Goal: Information Seeking & Learning: Learn about a topic

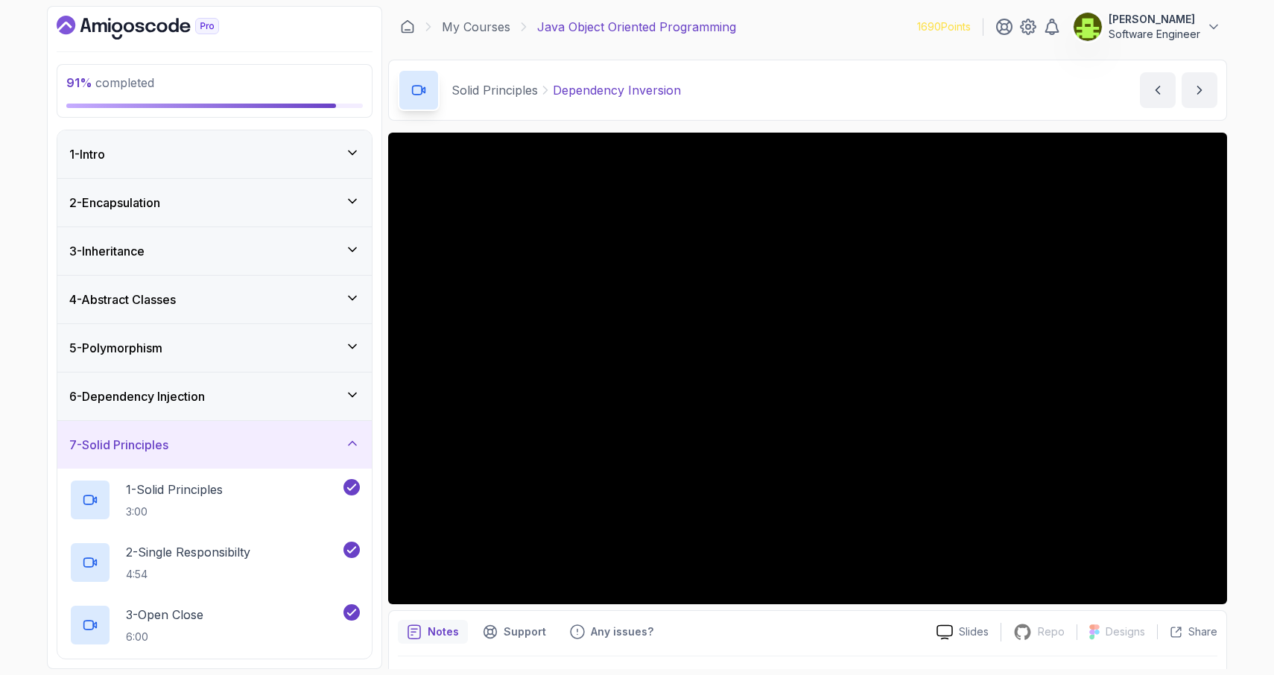
scroll to position [4, 0]
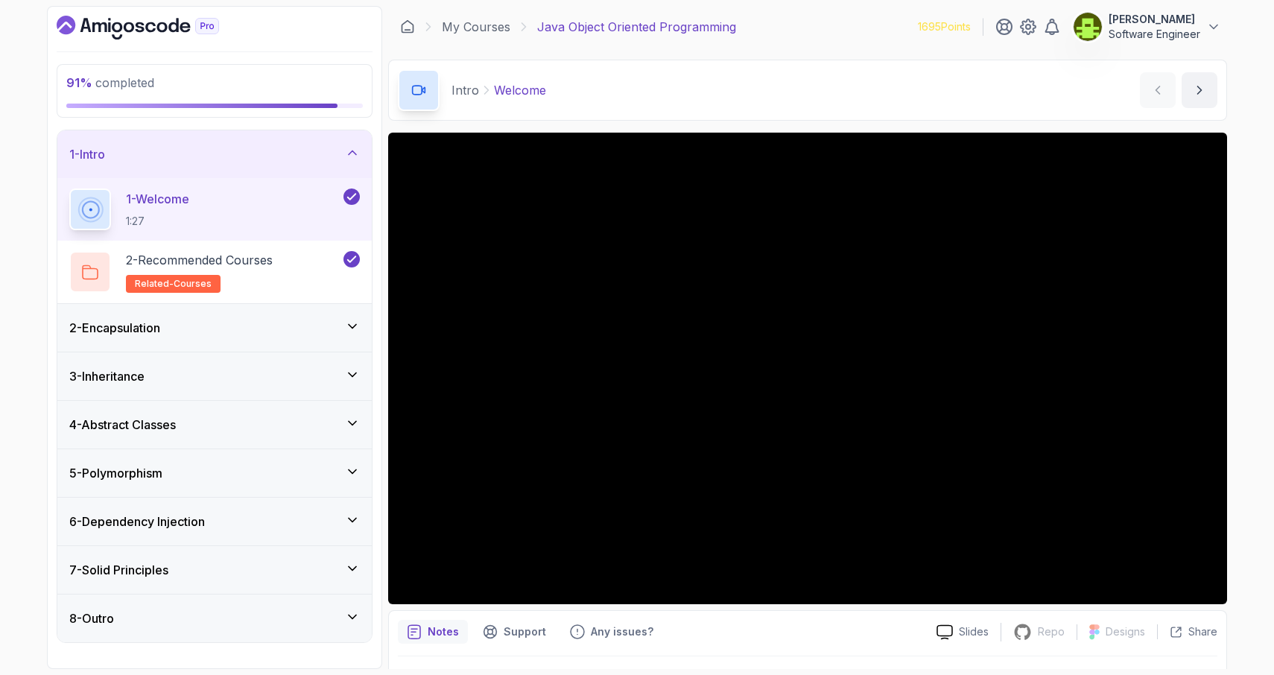
click at [179, 569] on div "7 - Solid Principles" at bounding box center [214, 570] width 290 height 18
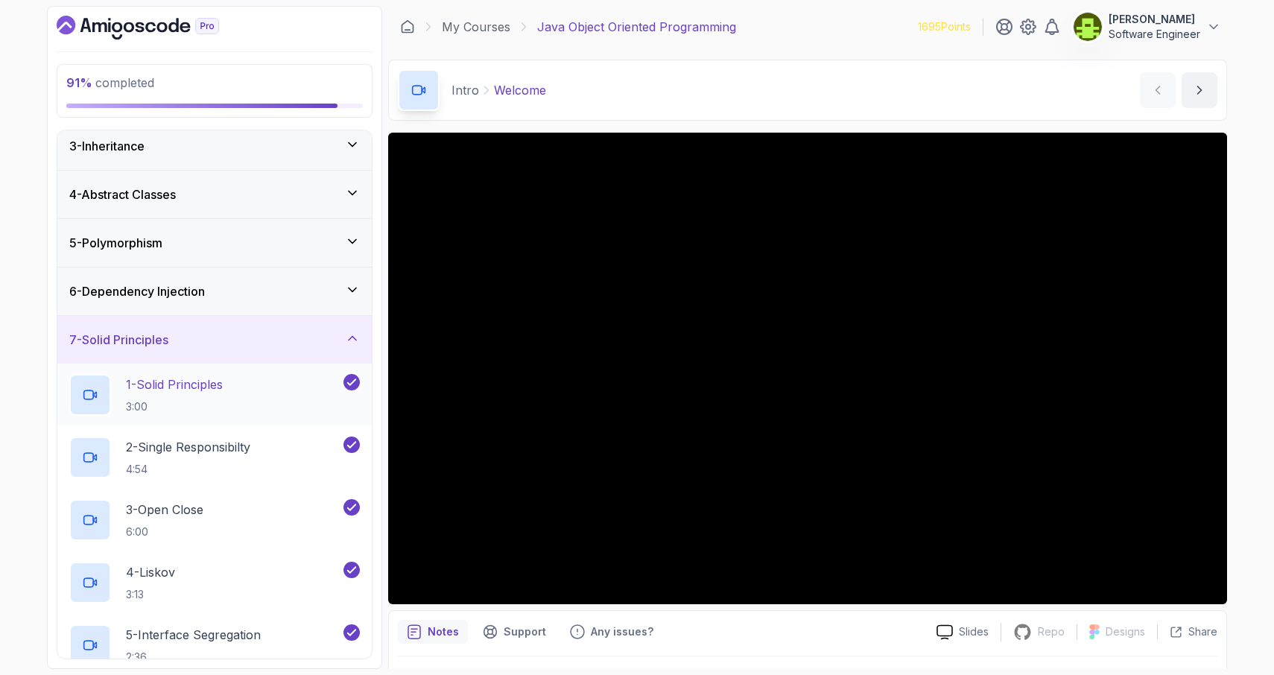
scroll to position [296, 0]
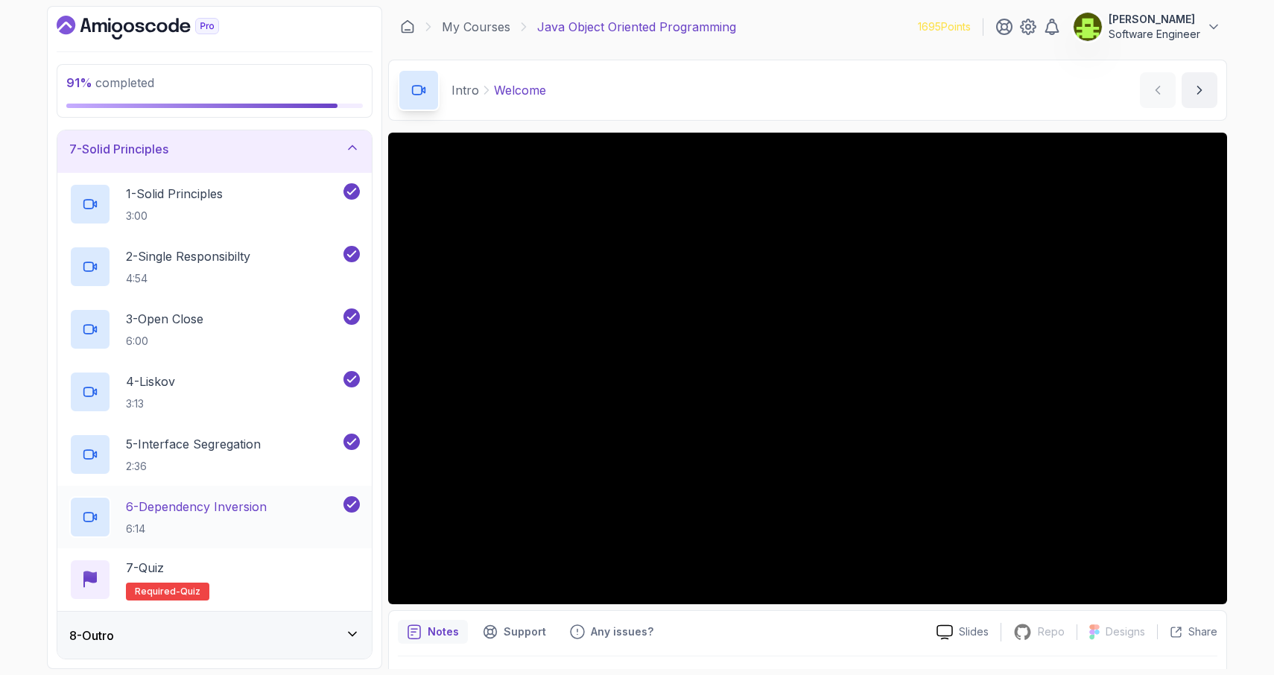
click at [277, 531] on div "6 - Dependency Inversion 6:14" at bounding box center [204, 517] width 271 height 42
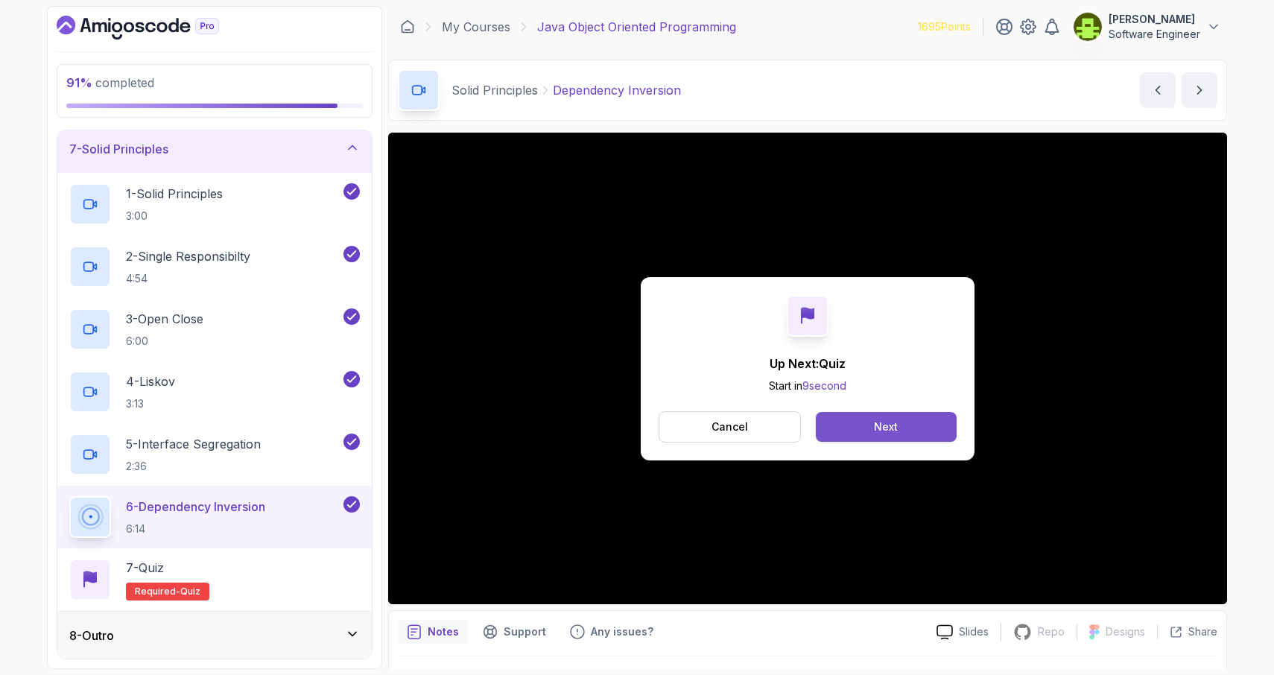
click at [862, 431] on button "Next" at bounding box center [886, 427] width 141 height 30
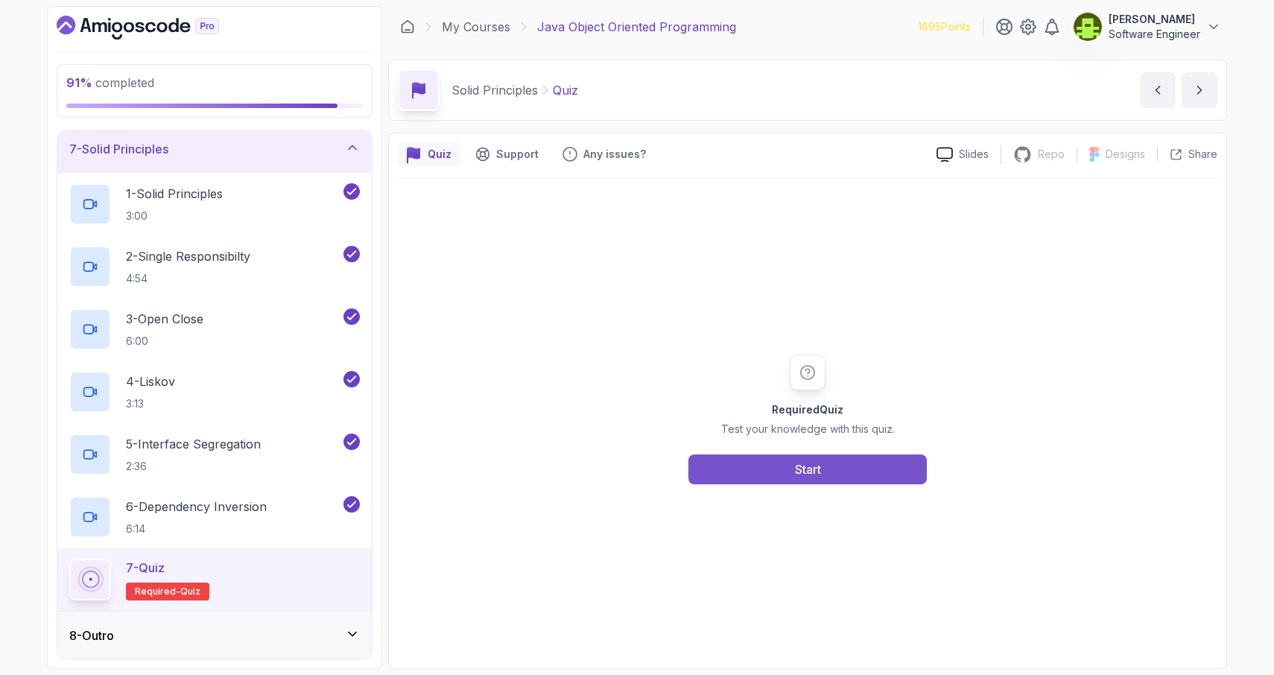
click at [796, 473] on div "Start" at bounding box center [808, 469] width 26 height 18
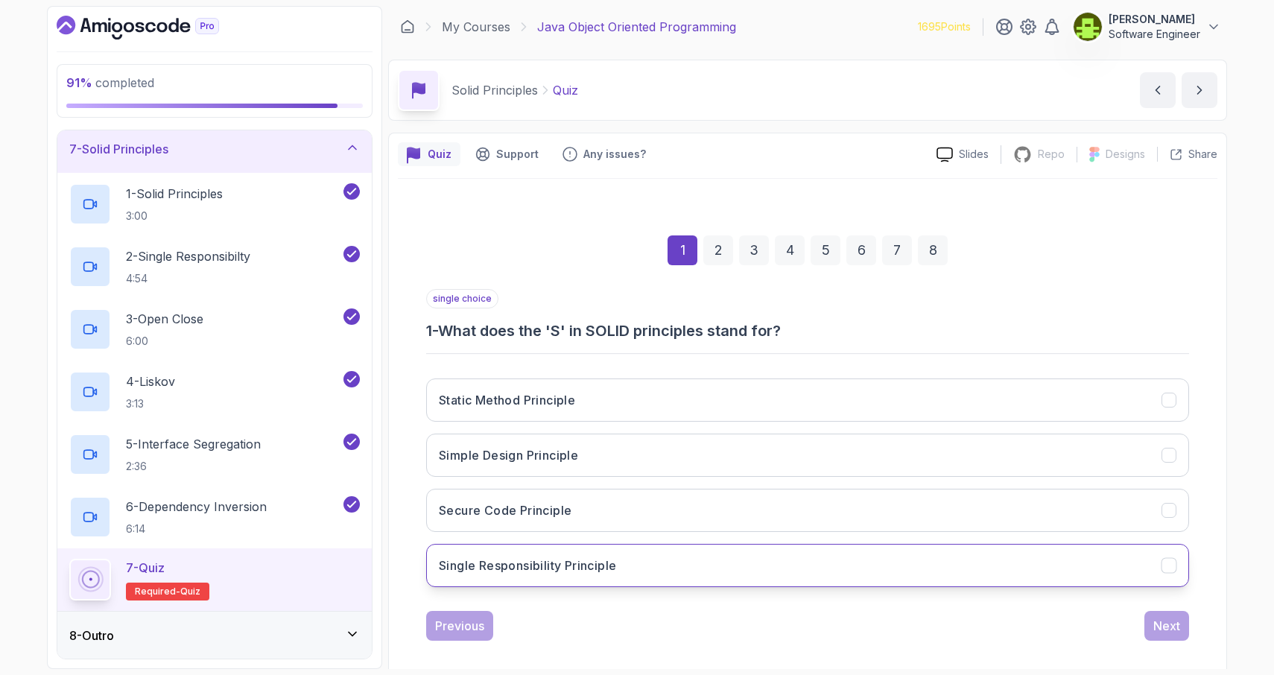
click at [1169, 565] on icon "Single Responsibility Principle" at bounding box center [1168, 565] width 8 height 6
click at [1170, 623] on div "Next" at bounding box center [1166, 626] width 27 height 18
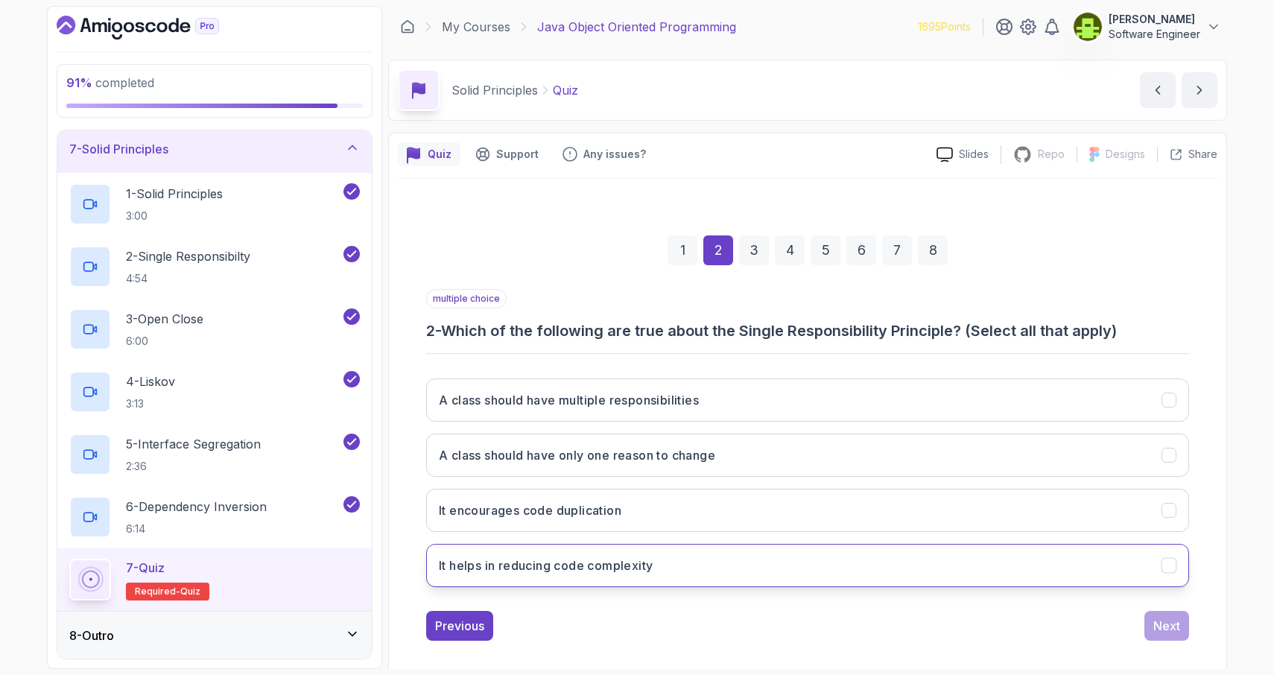
click at [1170, 569] on icon "It helps in reducing code complexity" at bounding box center [1169, 566] width 14 height 14
click at [1167, 625] on div "Next" at bounding box center [1166, 626] width 27 height 18
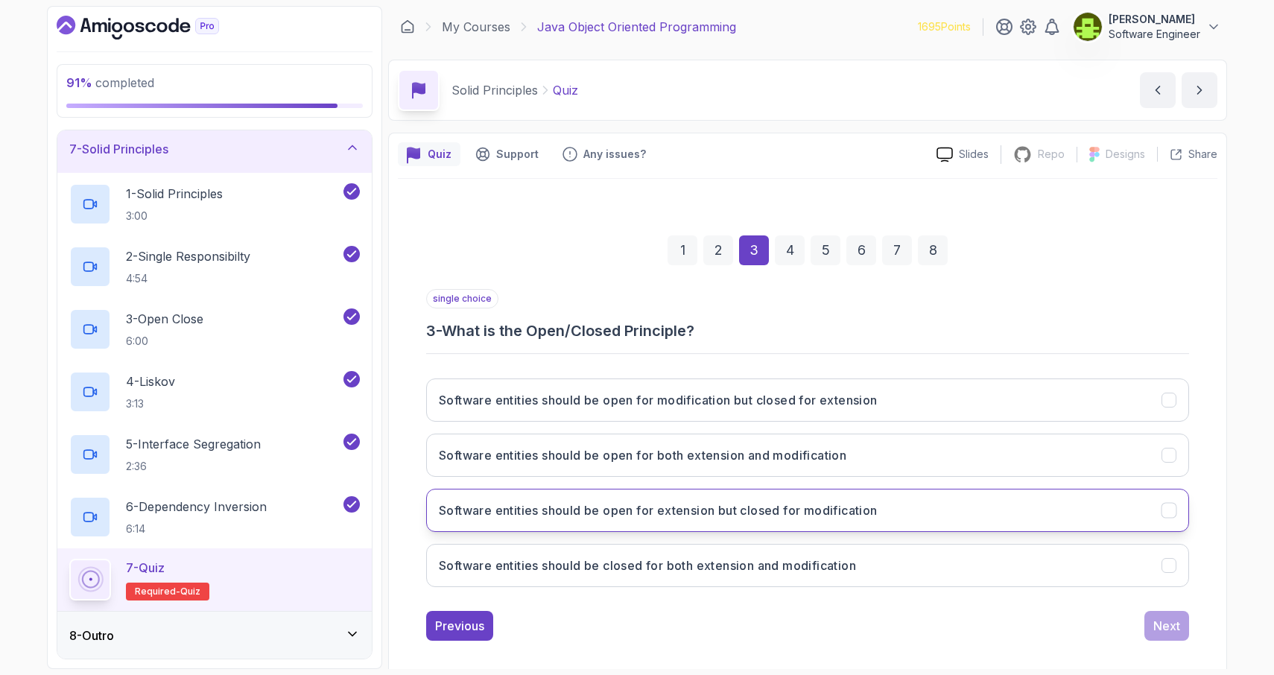
click at [1165, 511] on icon "Software entities should be open for extension but closed for modification" at bounding box center [1168, 510] width 8 height 6
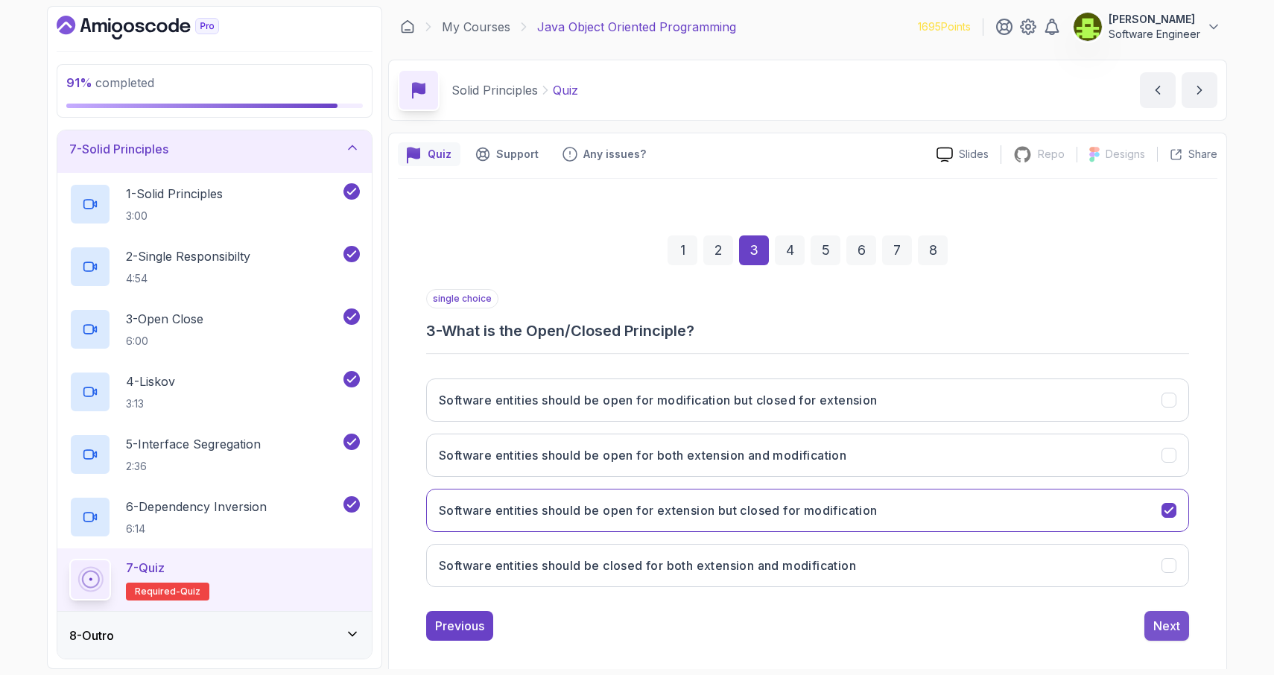
click at [1154, 625] on div "Next" at bounding box center [1166, 626] width 27 height 18
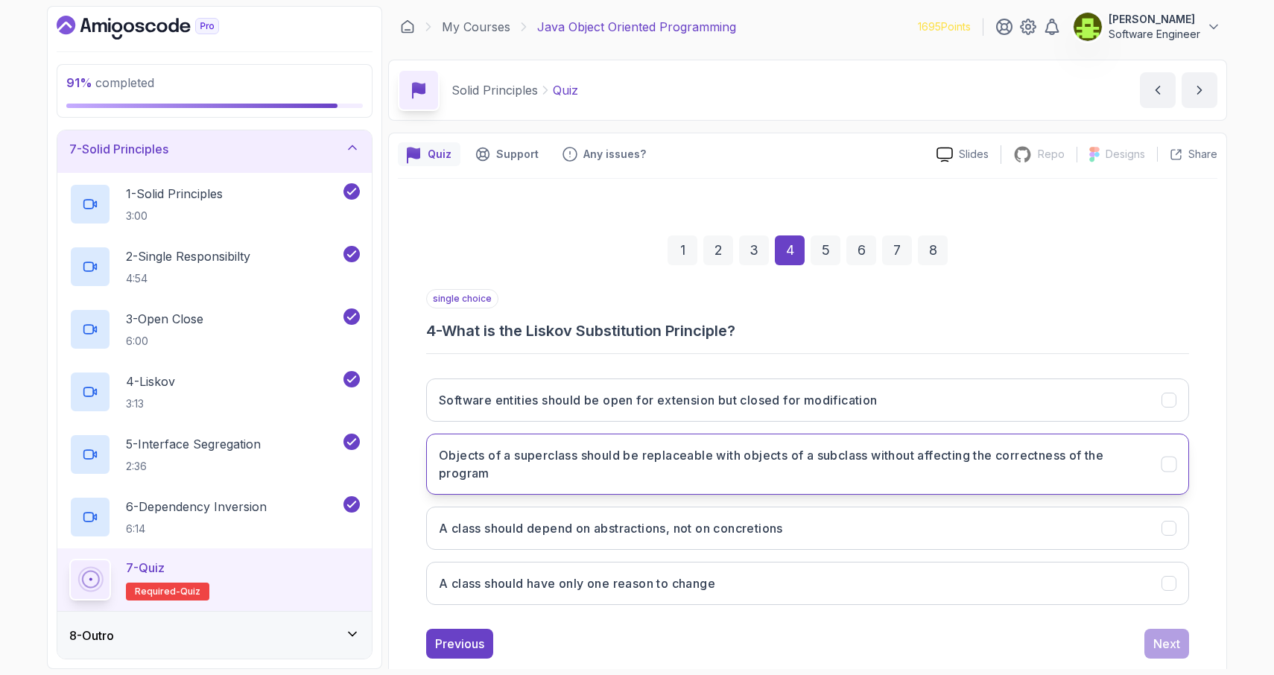
click at [1169, 465] on icon "Objects of a superclass should be replaceable with objects of a subclass withou…" at bounding box center [1168, 464] width 8 height 6
click at [1160, 646] on div "Next" at bounding box center [1166, 644] width 27 height 18
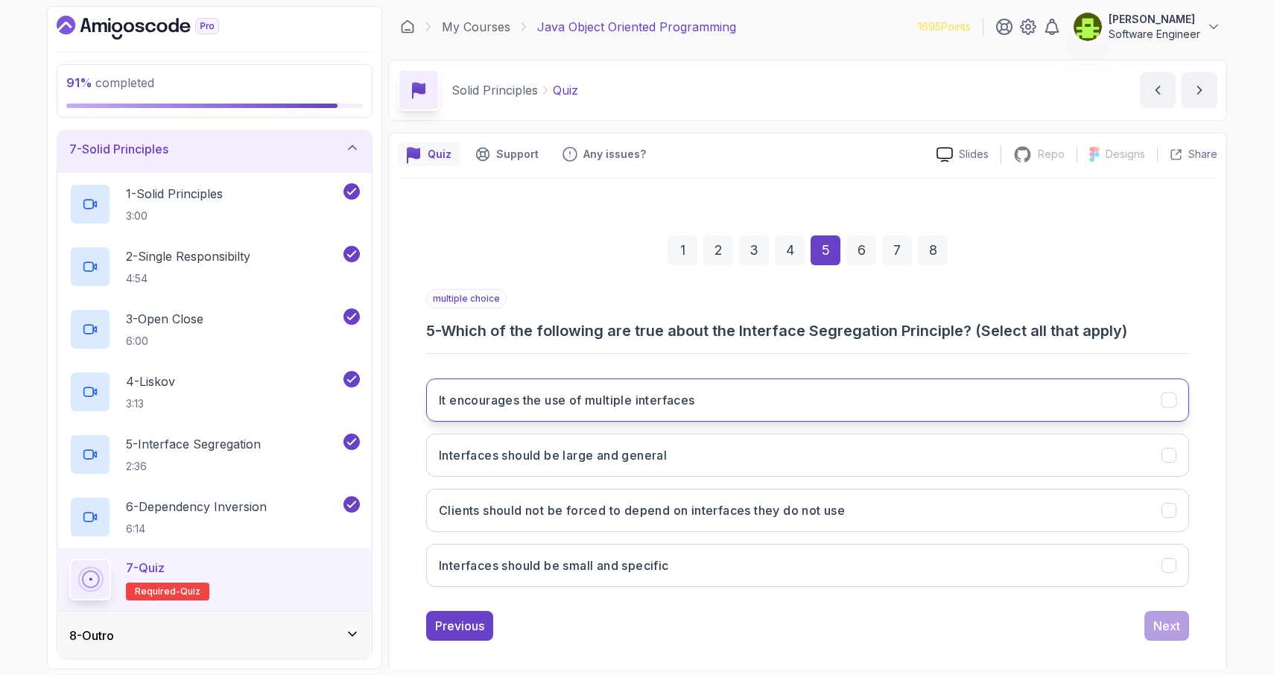
click at [1171, 403] on icon "It encourages the use of multiple interfaces" at bounding box center [1169, 400] width 14 height 14
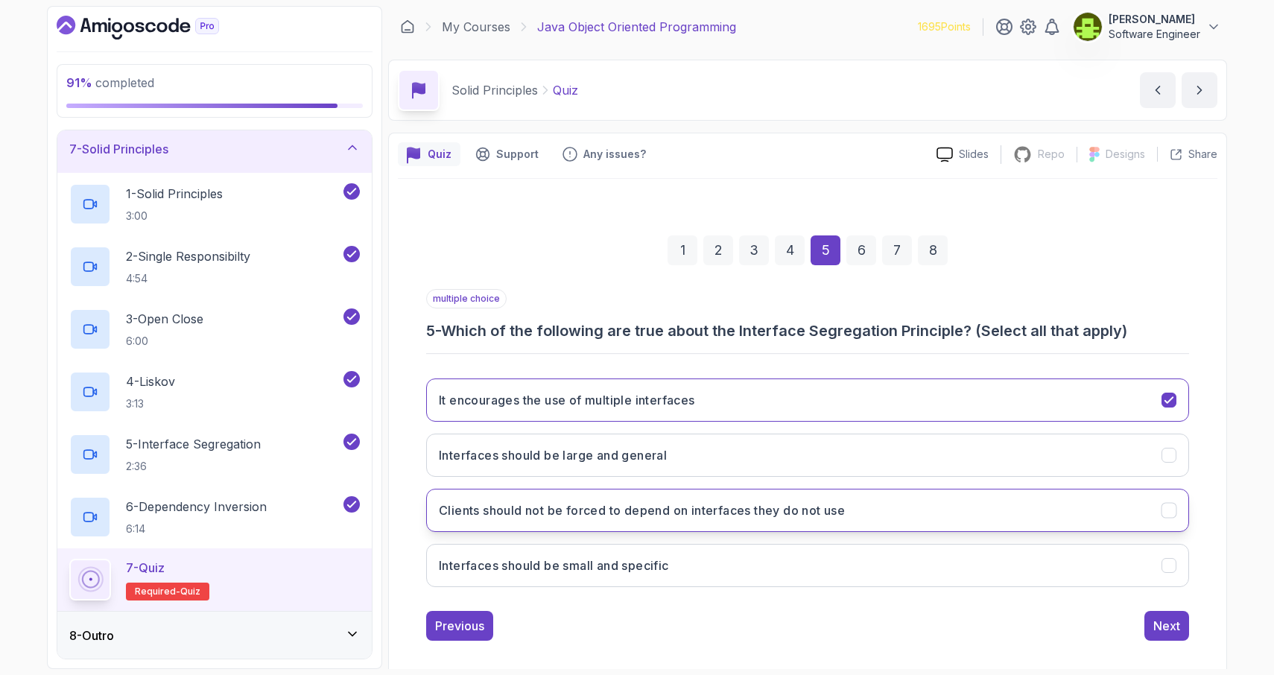
click at [1166, 512] on icon "Clients should not be forced to depend on interfaces they do not use" at bounding box center [1168, 510] width 8 height 6
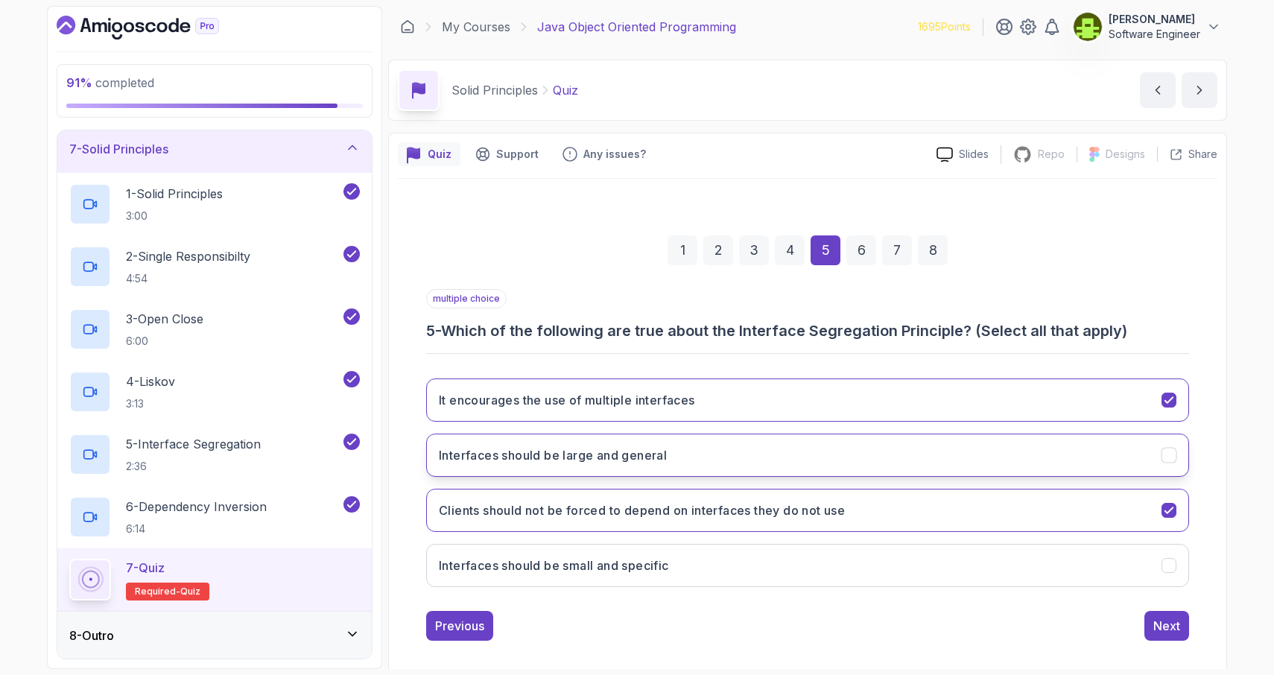
click at [1169, 454] on icon "Interfaces should be large and general" at bounding box center [1168, 455] width 8 height 6
click at [1167, 623] on div "Next" at bounding box center [1166, 626] width 27 height 18
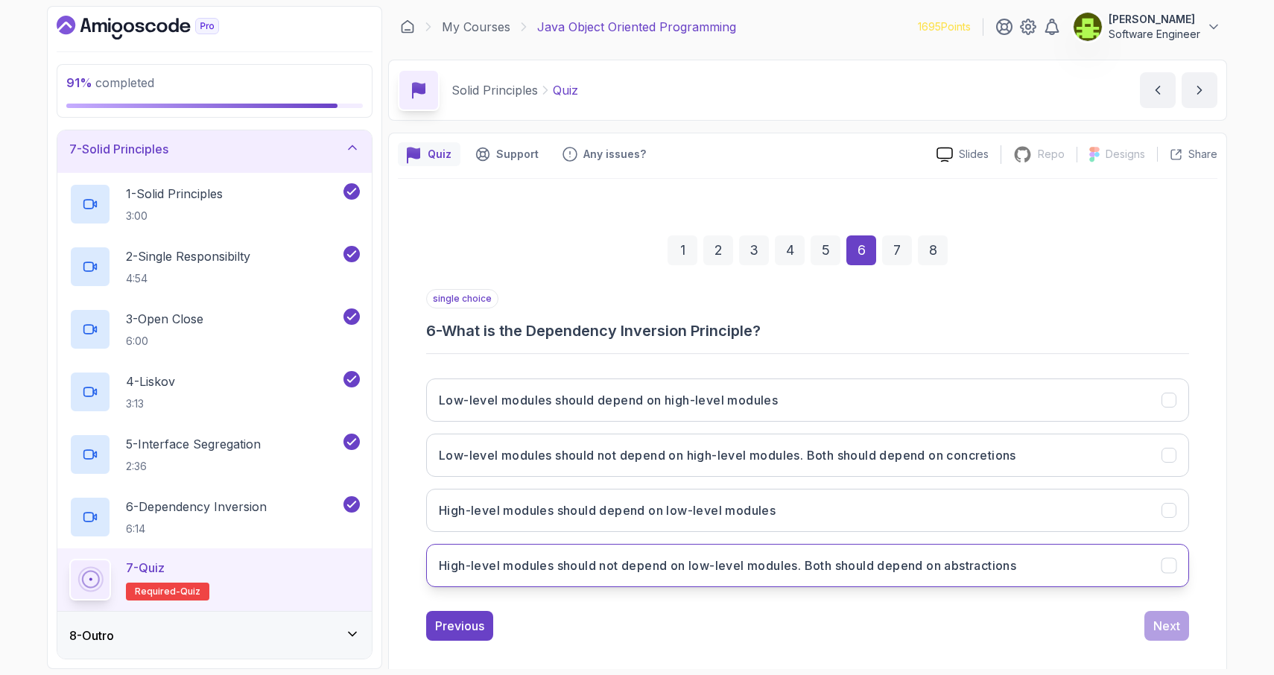
click at [1168, 565] on icon "High-level modules should not depend on low-level modules. Both should depend o…" at bounding box center [1169, 566] width 14 height 14
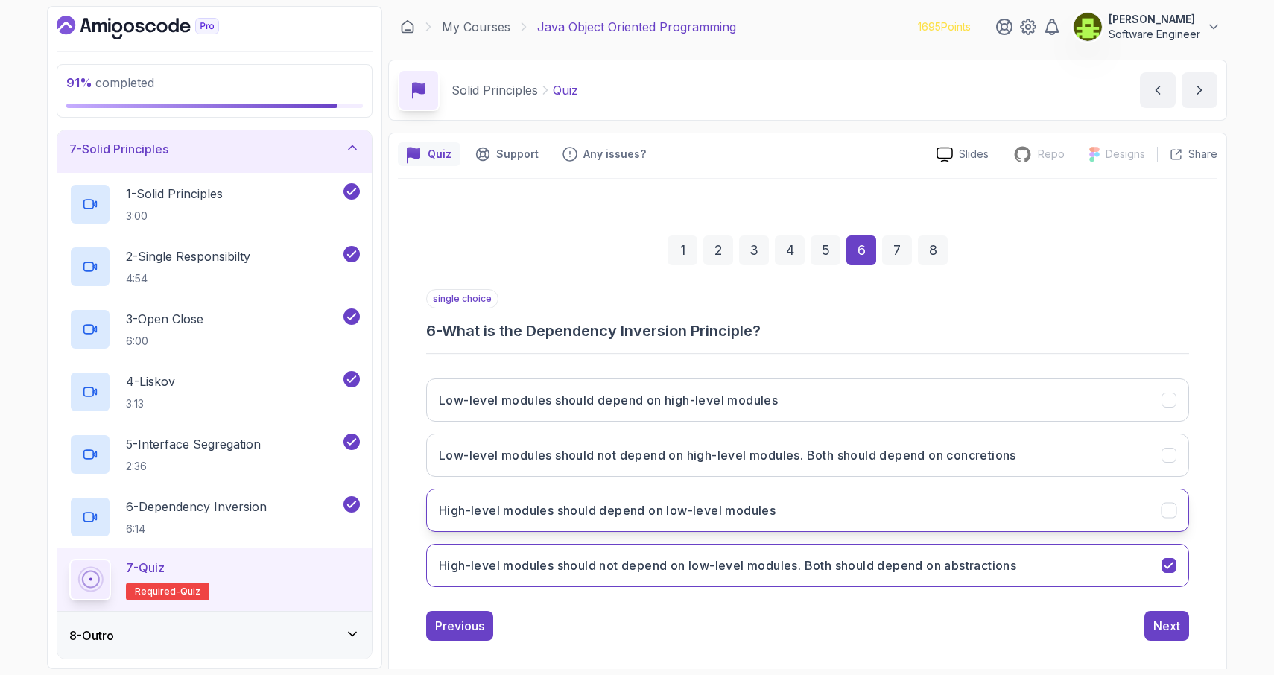
click at [1169, 509] on icon "High-level modules should depend on low-level modules" at bounding box center [1169, 510] width 14 height 14
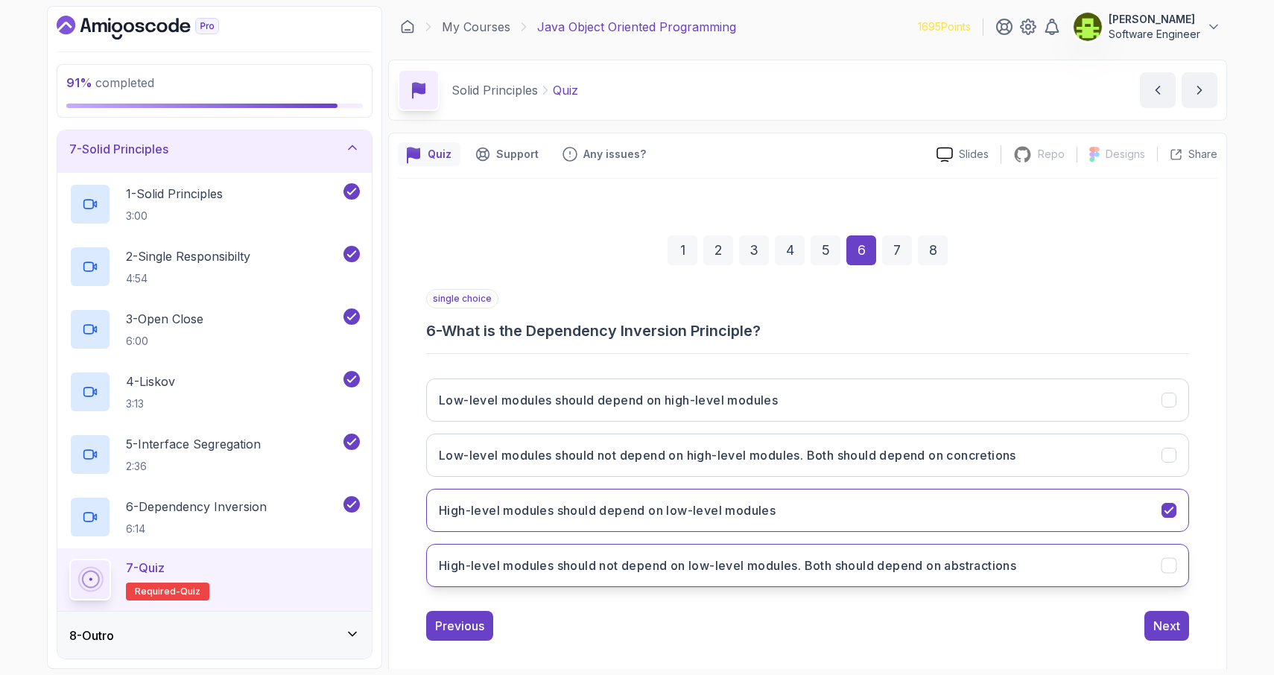
click at [1167, 564] on icon "High-level modules should not depend on low-level modules. Both should depend o…" at bounding box center [1169, 566] width 14 height 14
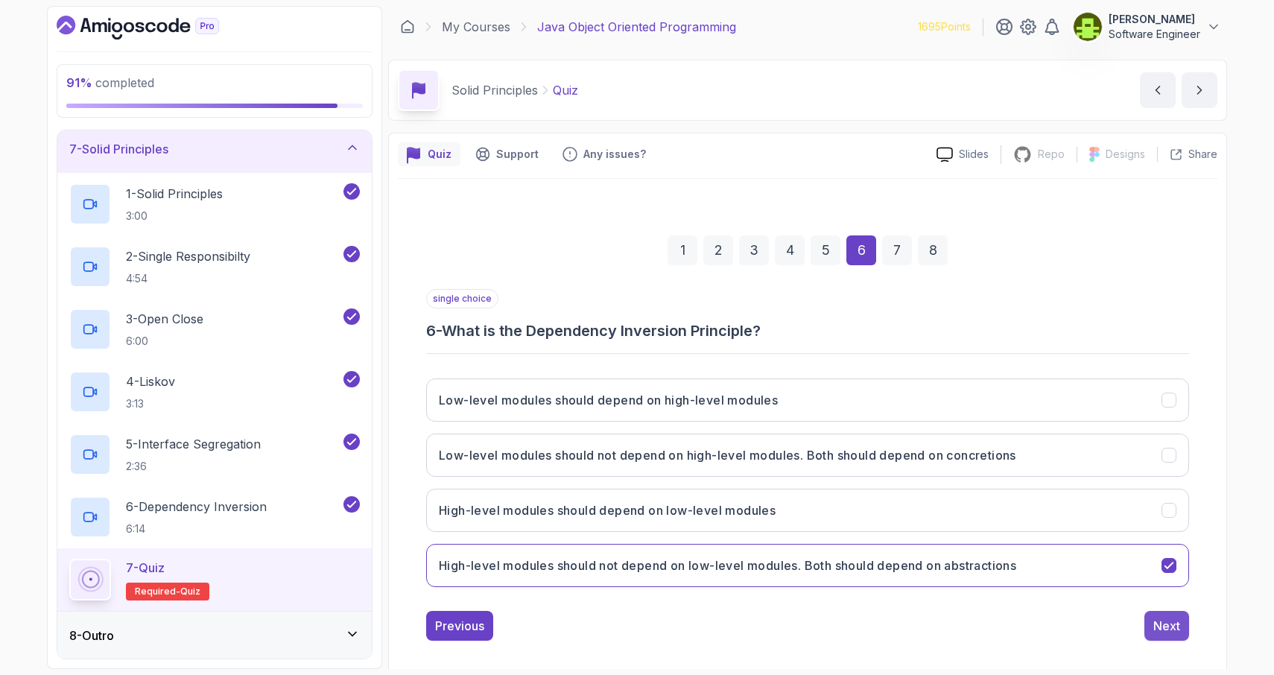
click at [1163, 627] on div "Next" at bounding box center [1166, 626] width 27 height 18
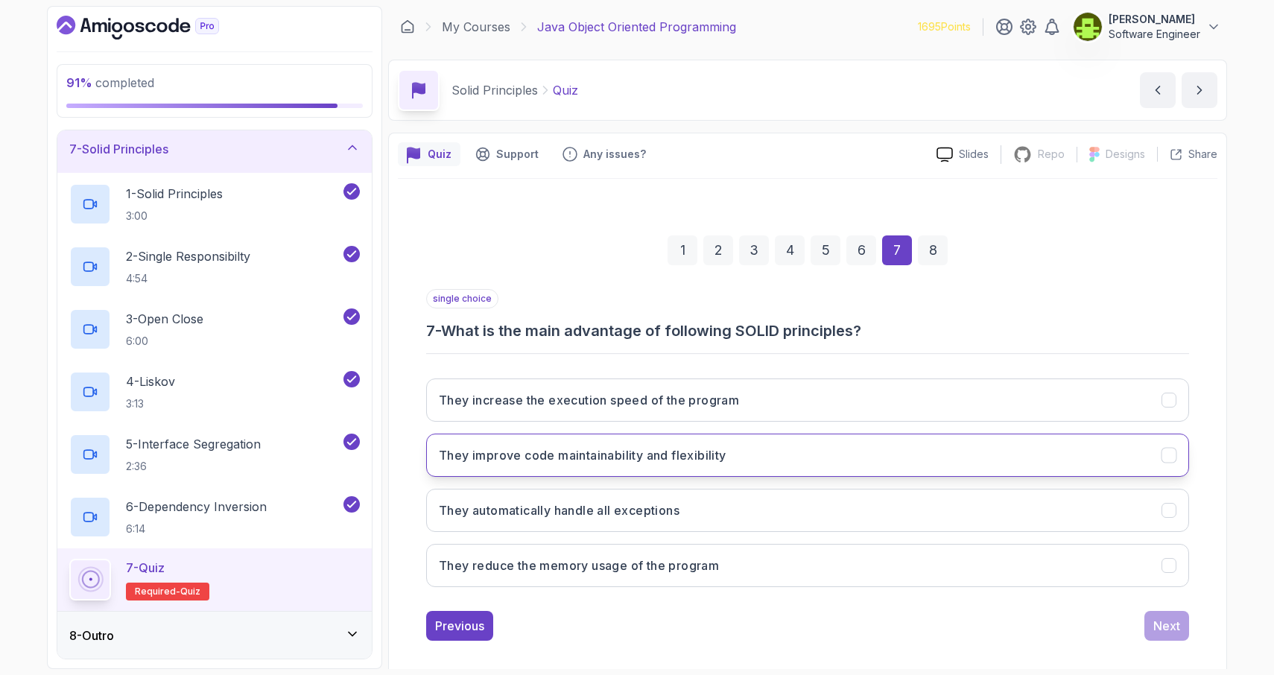
click at [1172, 456] on icon "They improve code maintainability and flexibility" at bounding box center [1169, 455] width 14 height 14
click at [1166, 629] on div "Next" at bounding box center [1166, 626] width 27 height 18
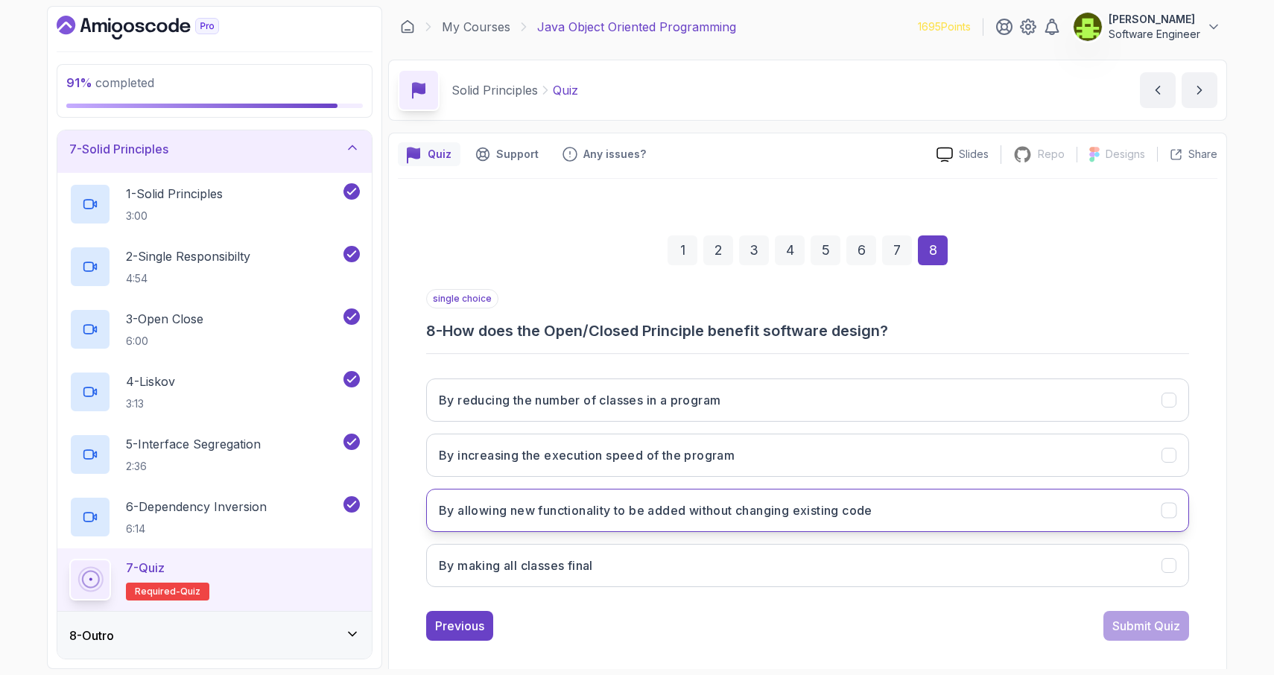
click at [1169, 514] on icon "By allowing new functionality to be added without changing existing code" at bounding box center [1169, 510] width 14 height 14
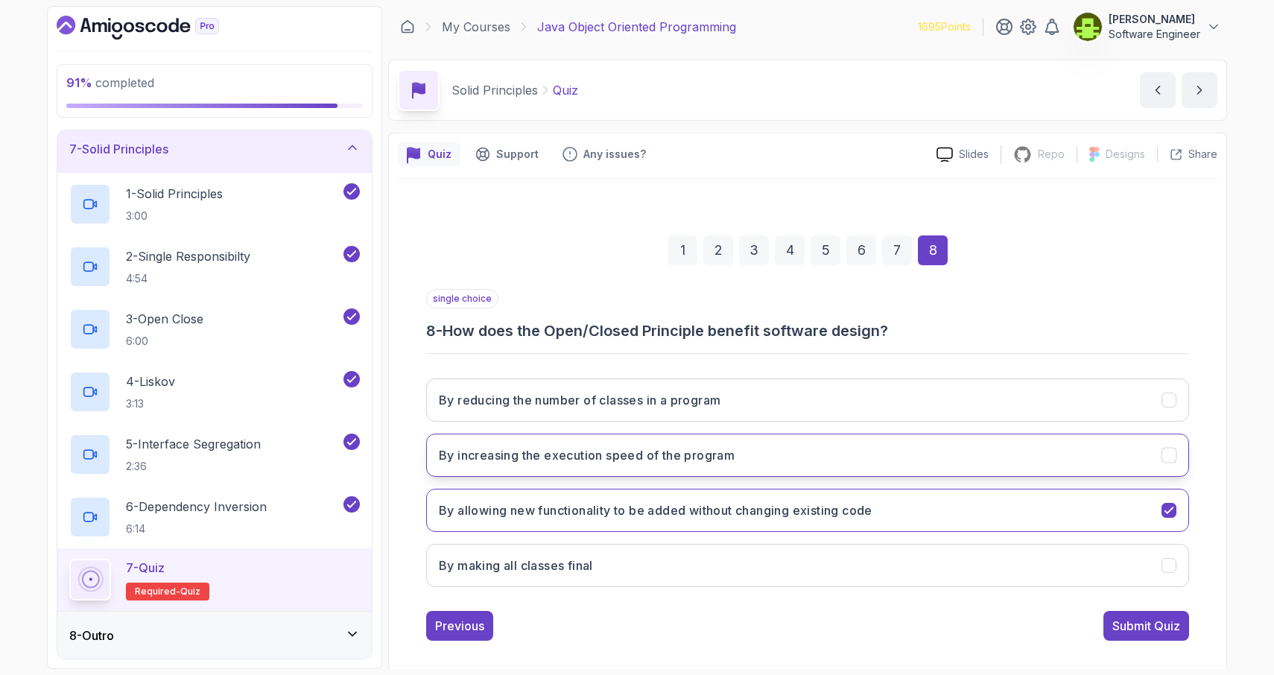
click at [1166, 460] on icon "By increasing the execution speed of the program" at bounding box center [1169, 455] width 14 height 14
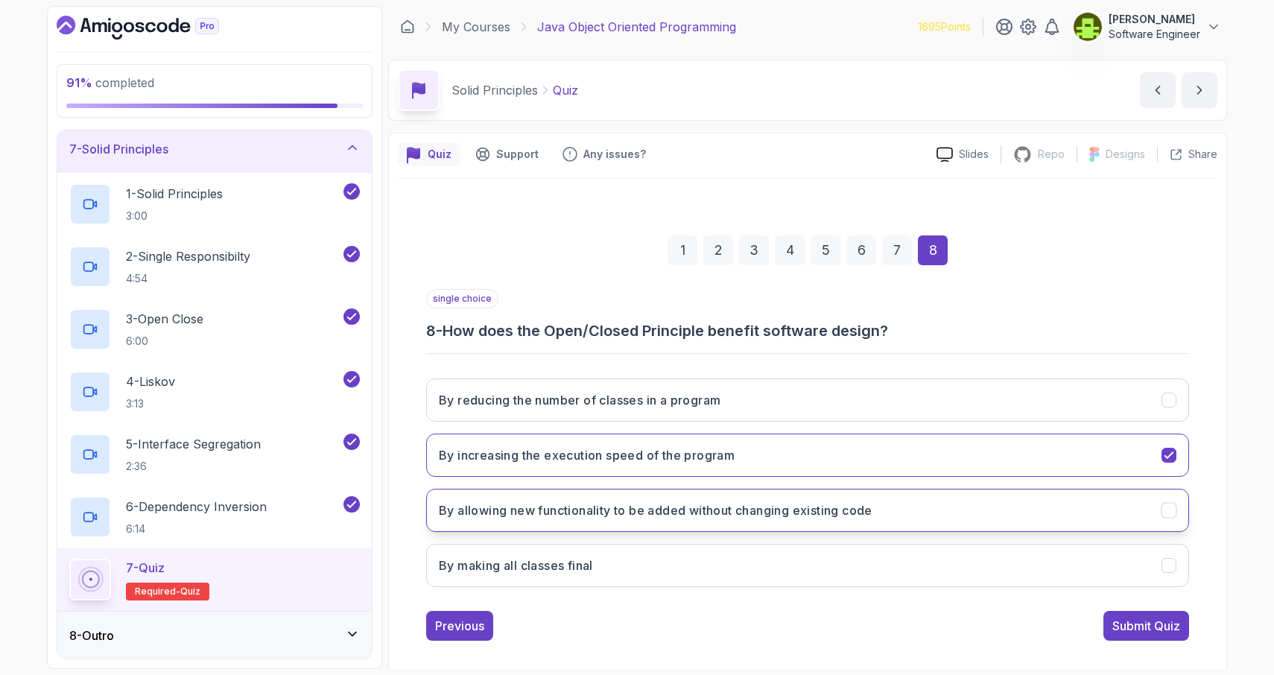
click at [1171, 509] on icon "By allowing new functionality to be added without changing existing code" at bounding box center [1168, 510] width 8 height 6
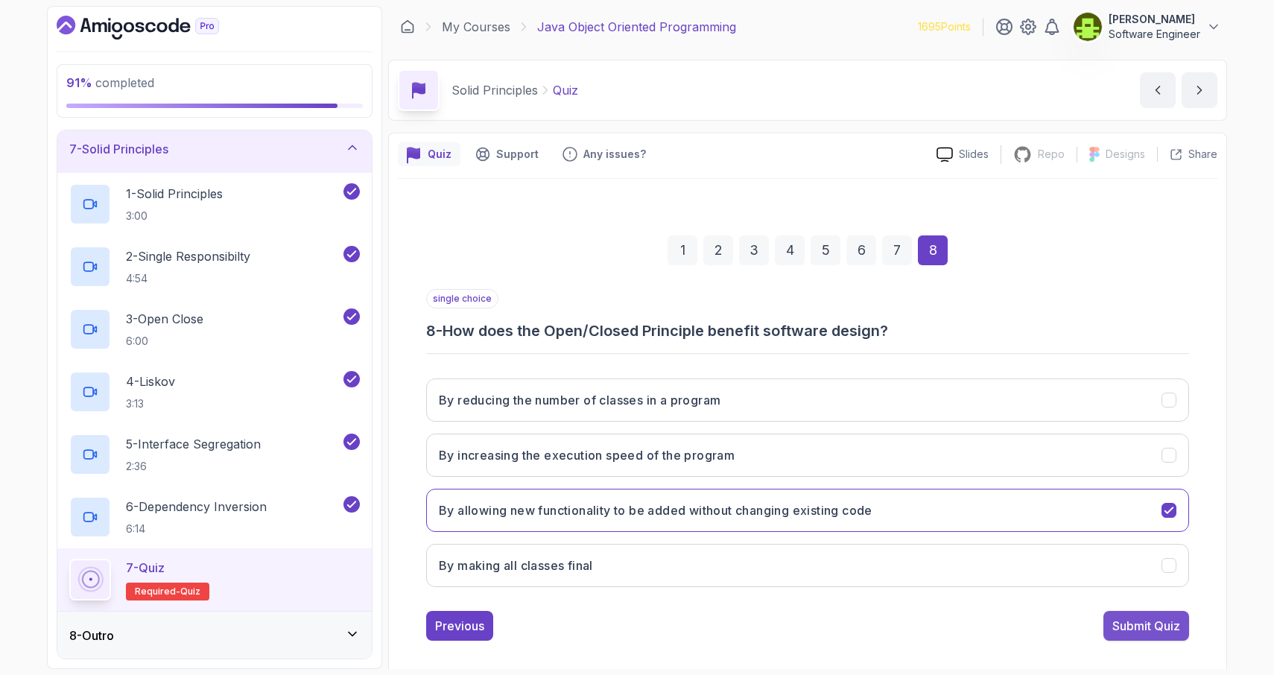
click at [1150, 632] on div "Submit Quiz" at bounding box center [1146, 626] width 68 height 18
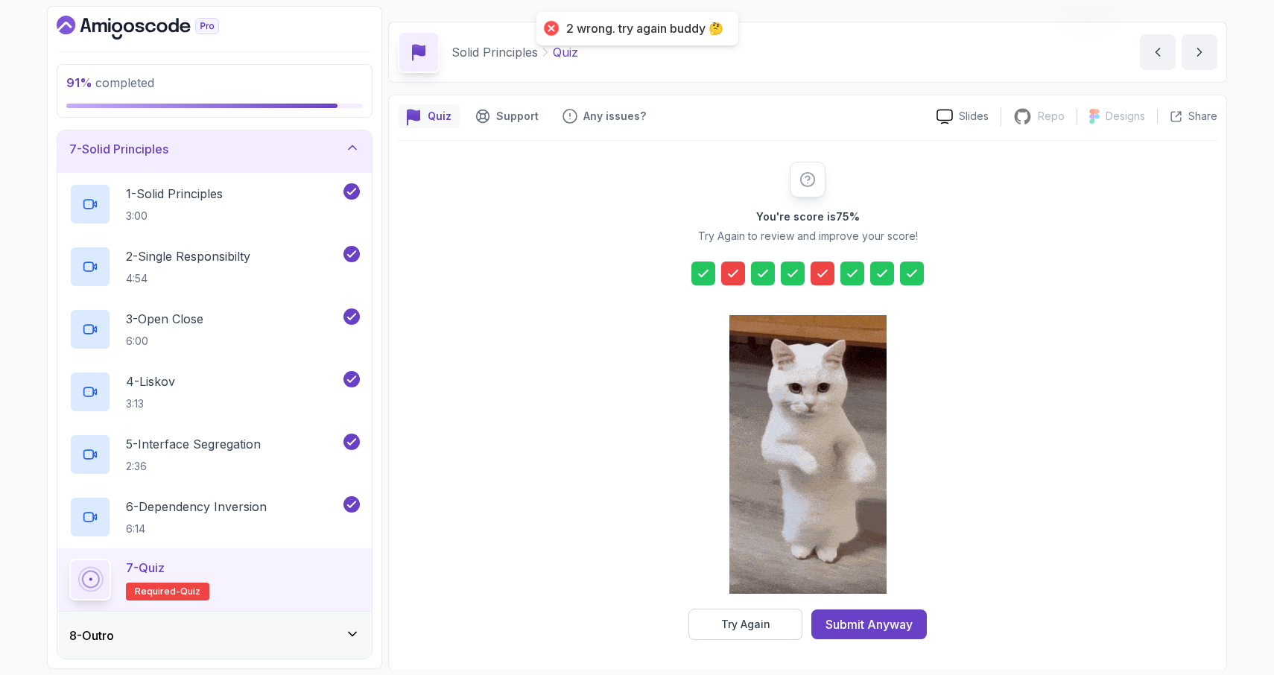
scroll to position [39, 0]
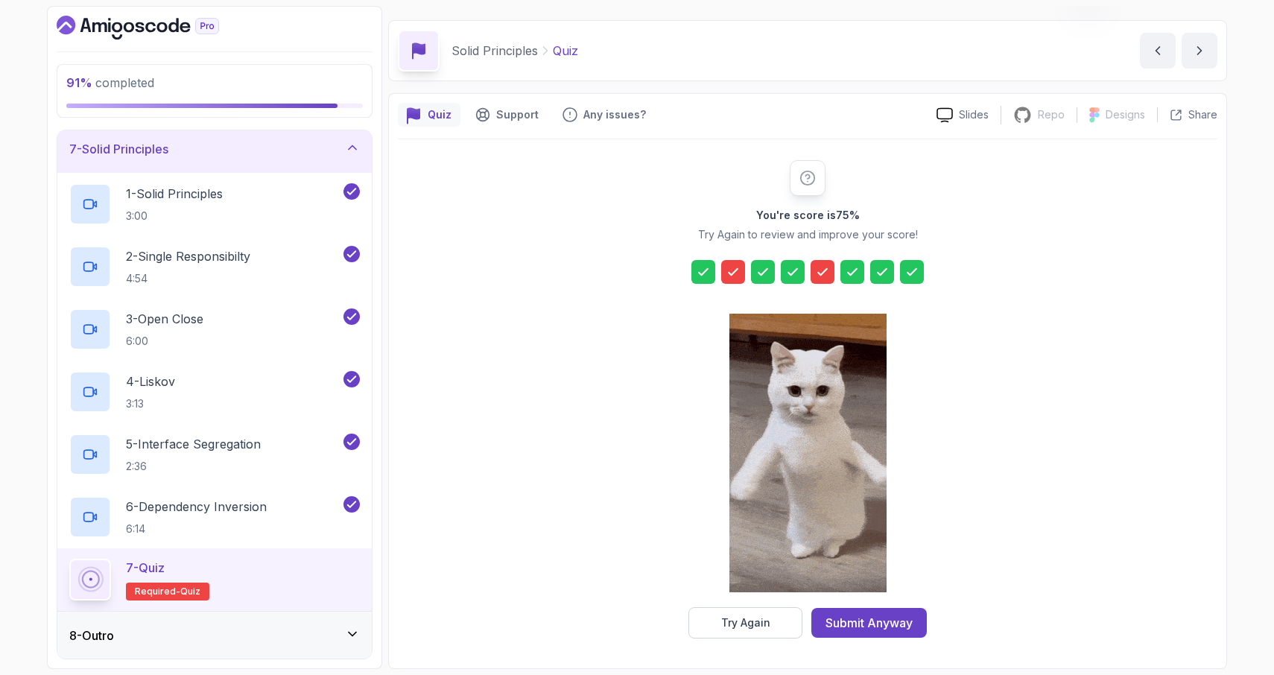
click at [822, 276] on icon at bounding box center [822, 271] width 15 height 15
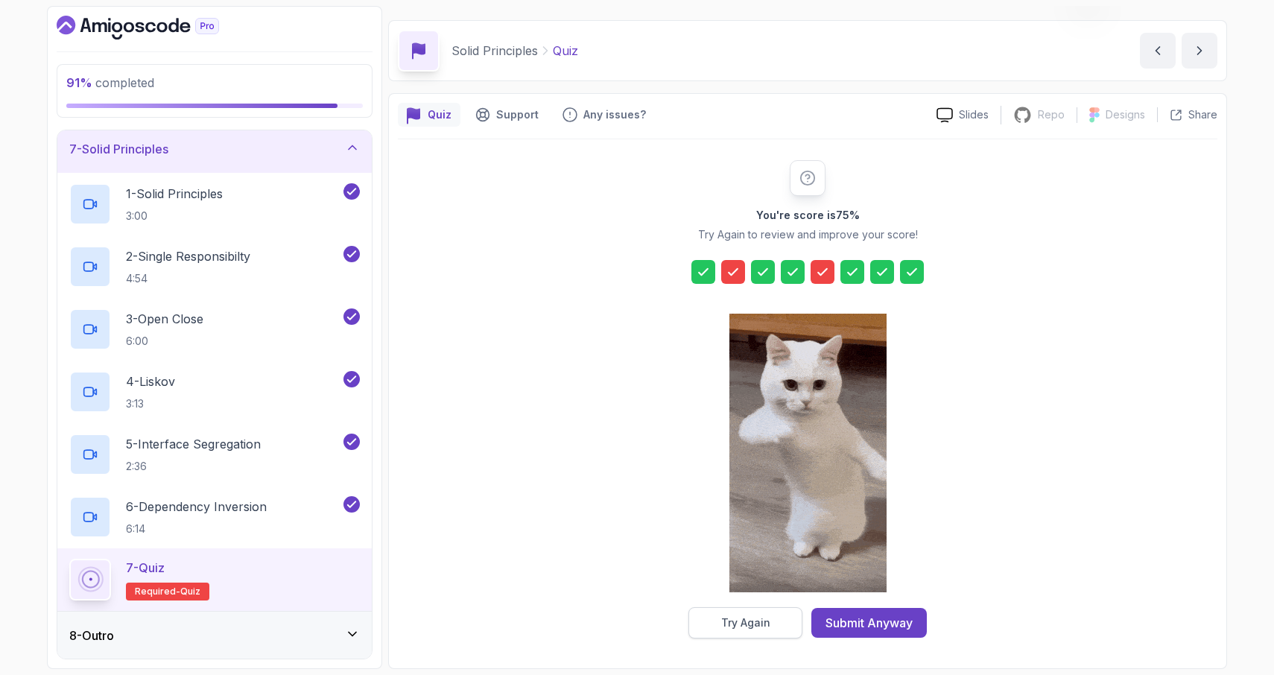
click at [737, 625] on div "Try Again" at bounding box center [745, 622] width 49 height 15
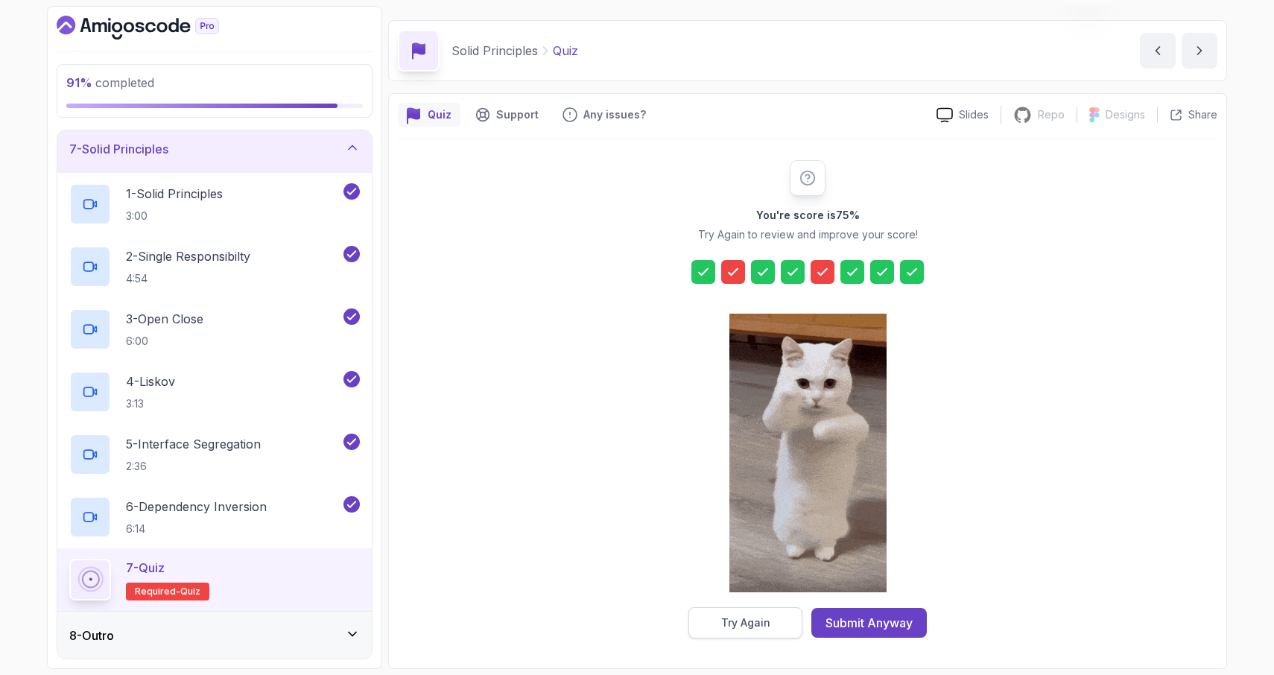
scroll to position [14, 0]
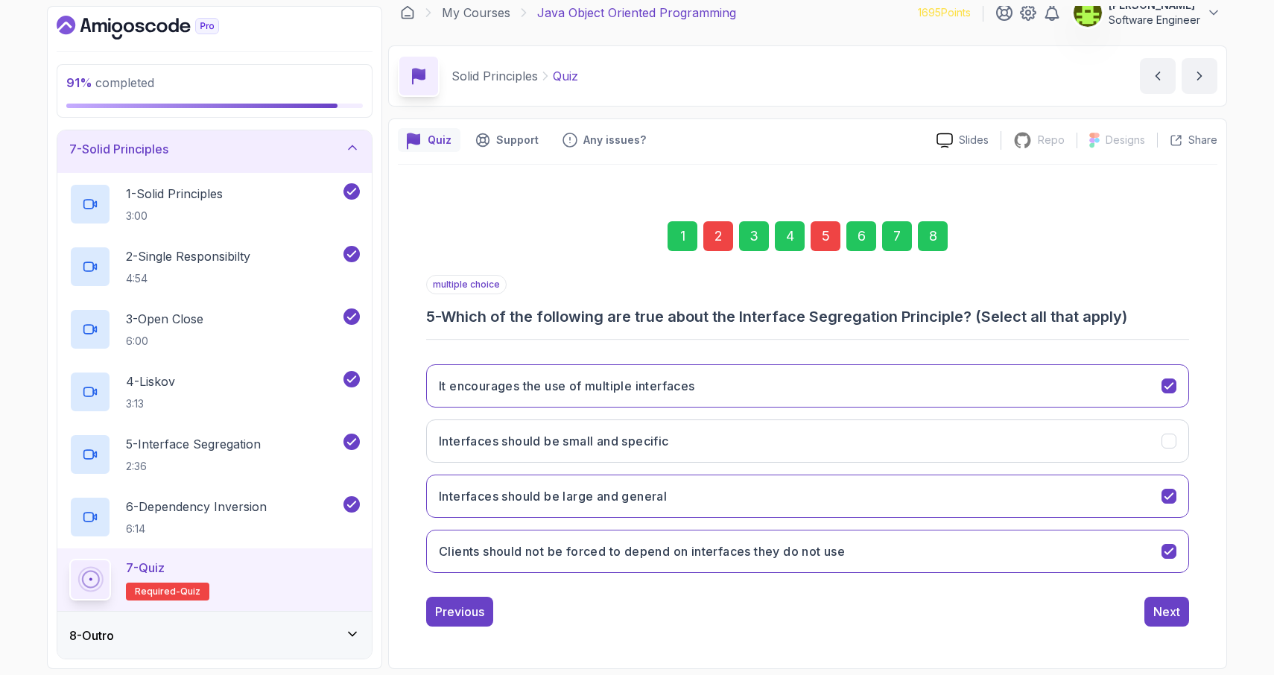
click at [826, 235] on div "5" at bounding box center [825, 236] width 30 height 30
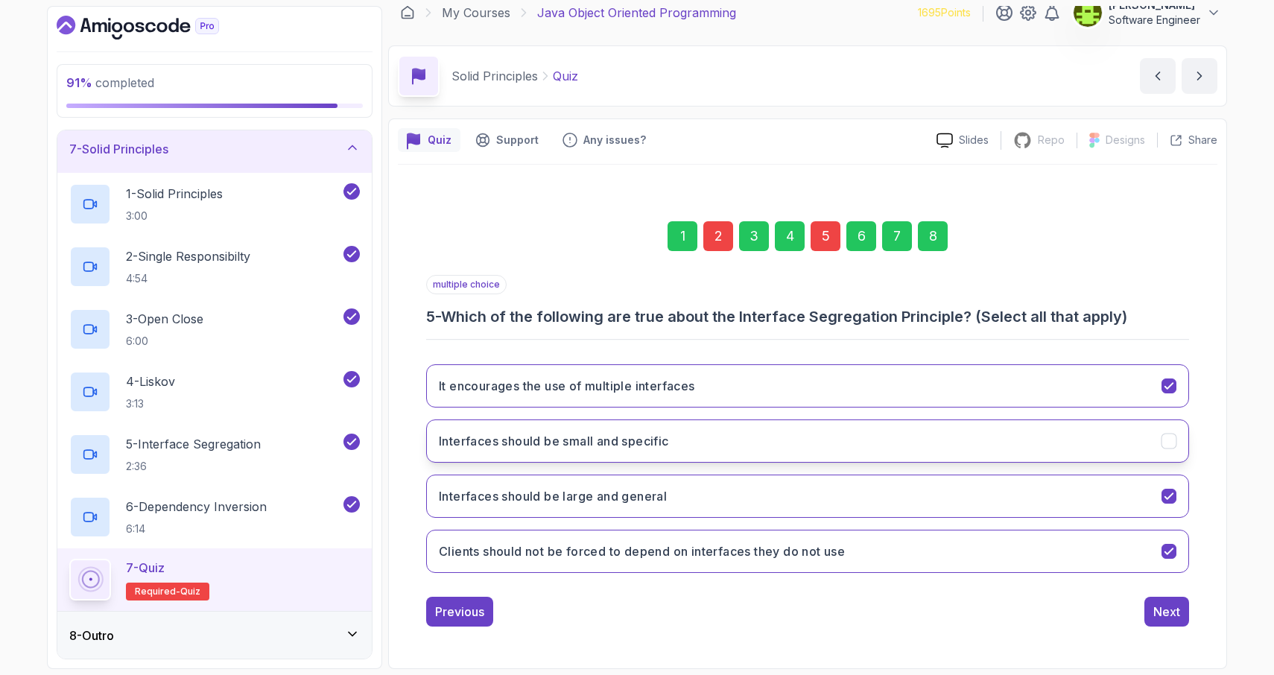
click at [1170, 442] on icon "Interfaces should be small and specific" at bounding box center [1169, 441] width 14 height 14
click at [1169, 497] on icon "Interfaces should be large and general" at bounding box center [1168, 496] width 8 height 6
click at [715, 239] on div "2" at bounding box center [718, 236] width 30 height 30
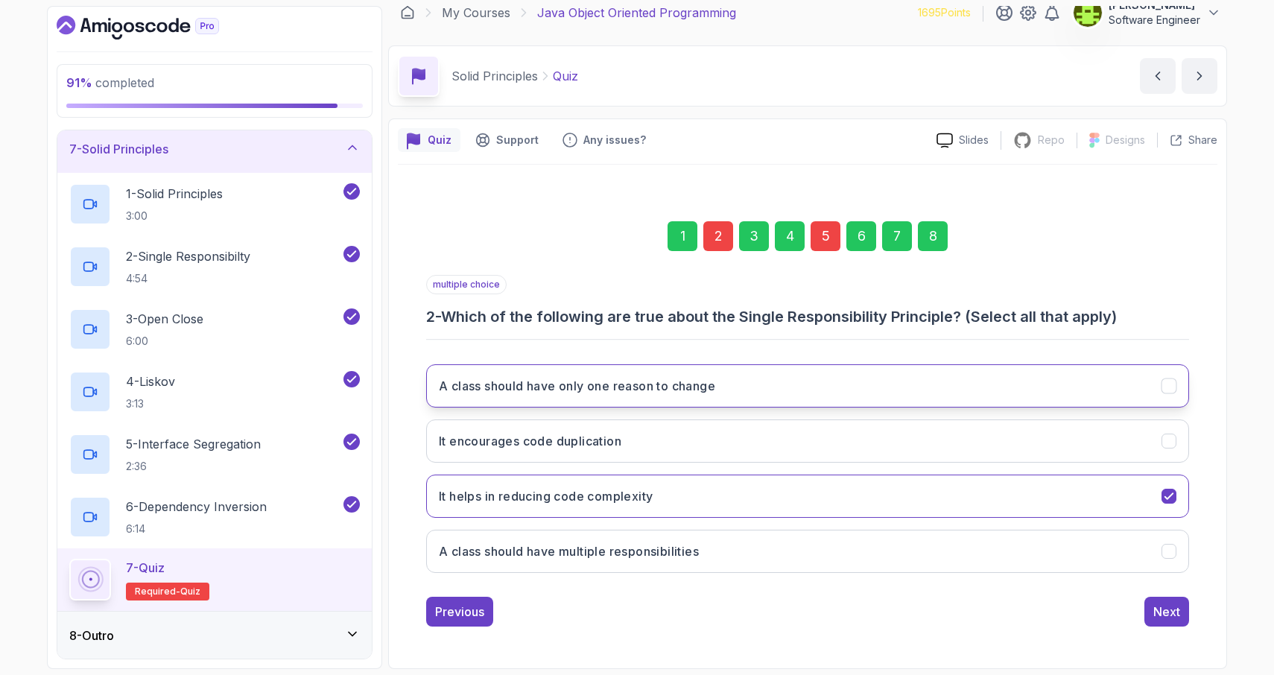
click at [1169, 387] on icon "A class should have only one reason to change" at bounding box center [1168, 386] width 8 height 6
click at [932, 232] on div "8" at bounding box center [933, 236] width 30 height 30
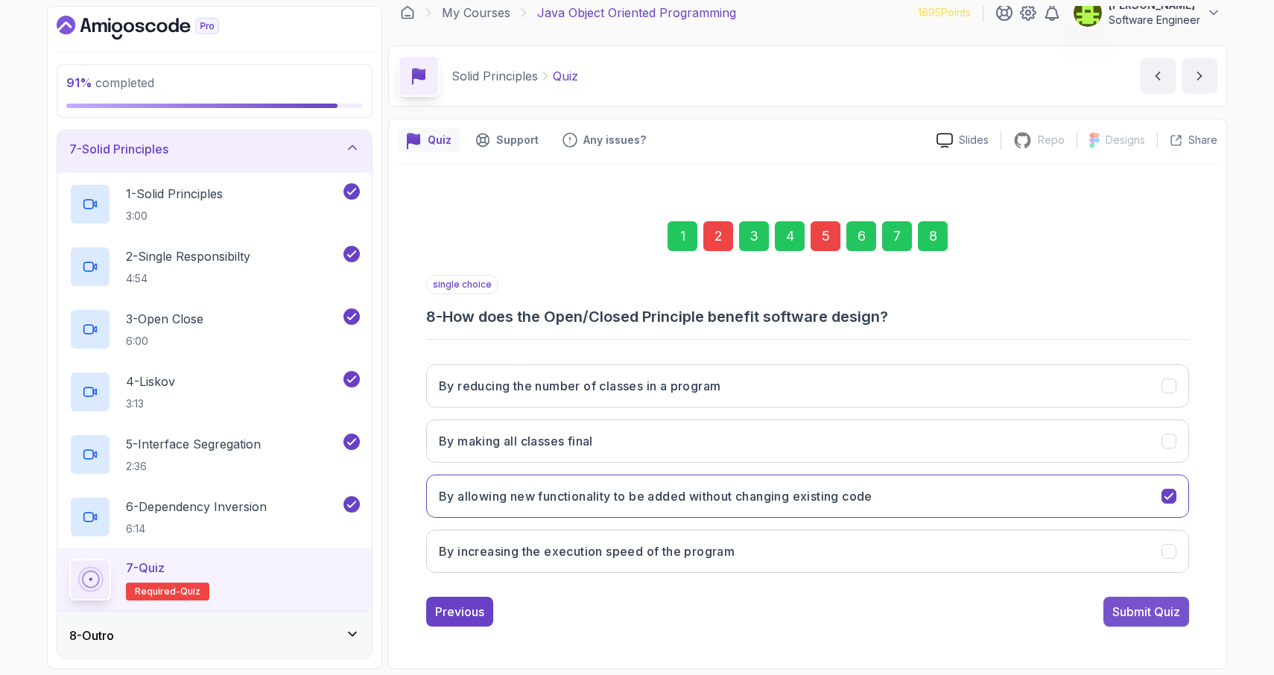
click at [1139, 608] on div "Submit Quiz" at bounding box center [1146, 612] width 68 height 18
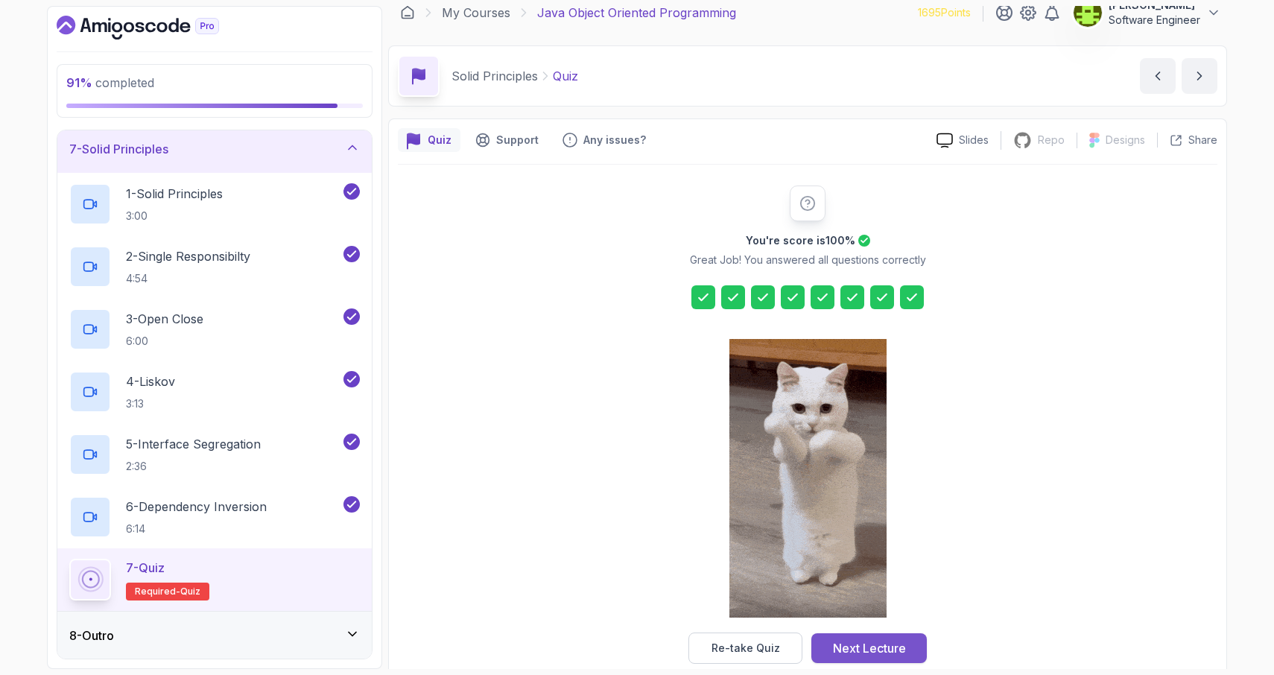
click at [867, 645] on div "Next Lecture" at bounding box center [869, 648] width 73 height 18
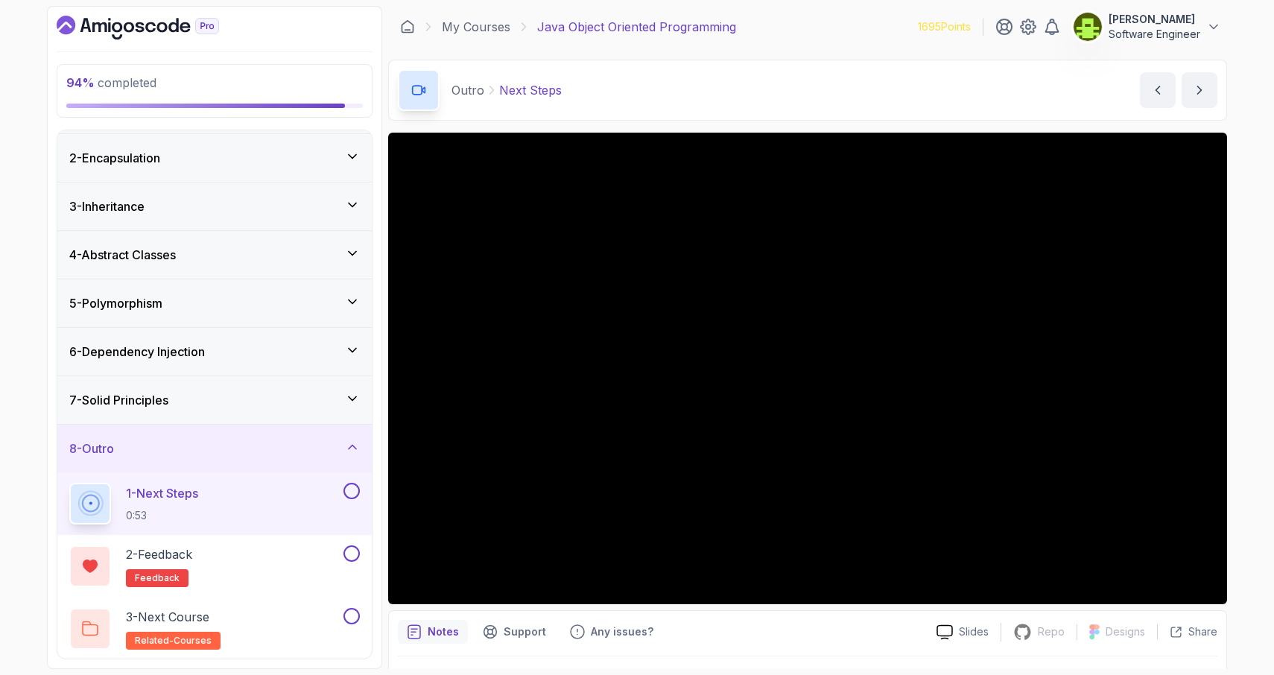
scroll to position [46, 0]
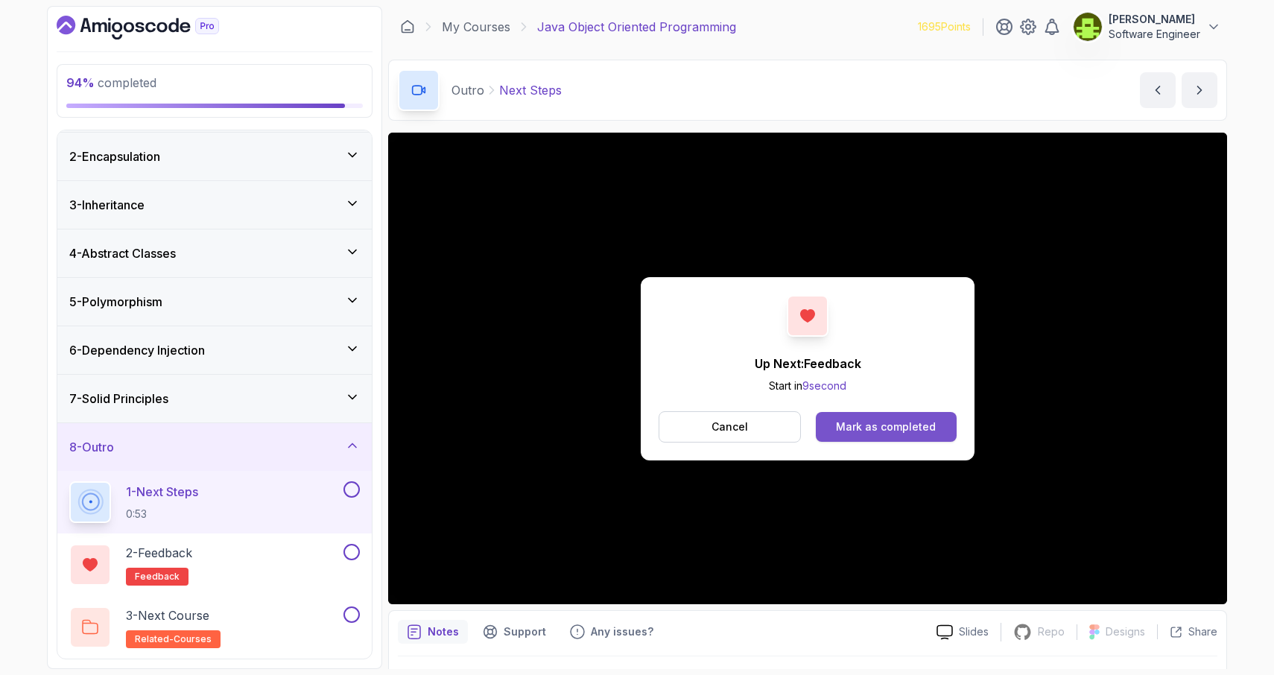
click at [873, 425] on div "Mark as completed" at bounding box center [886, 426] width 100 height 15
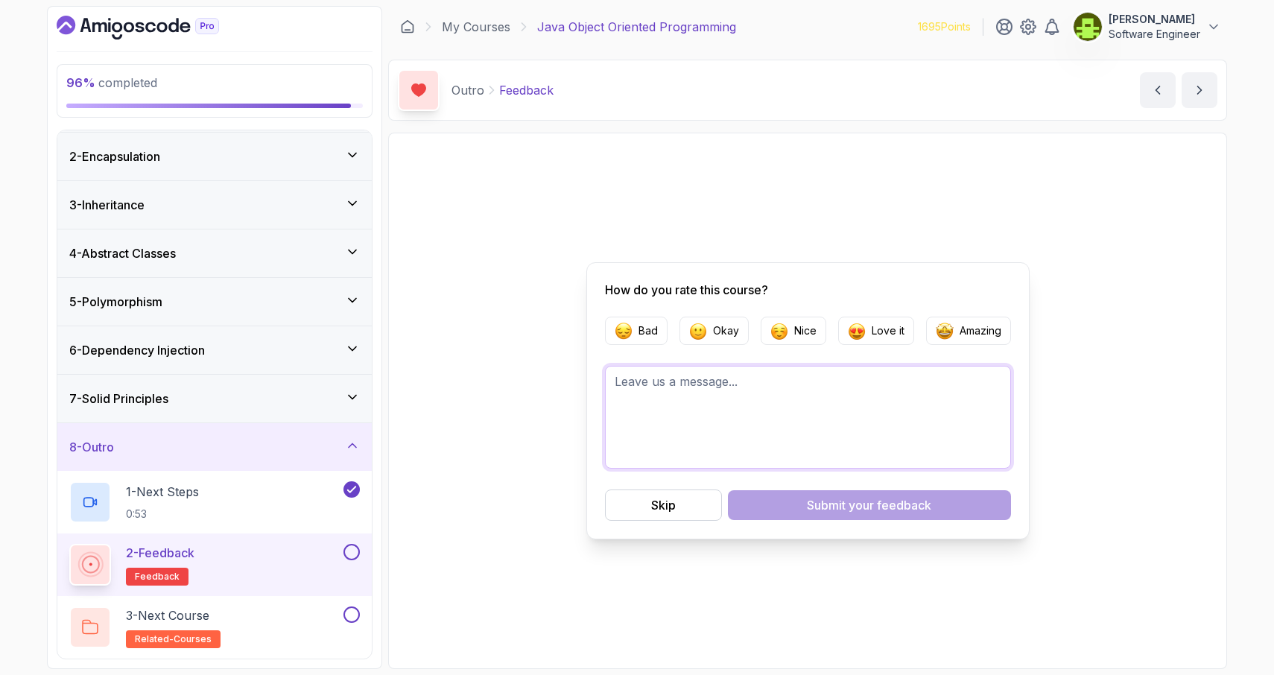
click at [681, 405] on textarea at bounding box center [808, 417] width 406 height 103
click at [959, 314] on div "How do you rate this course? Bad Okay Nice Love it Amazing Skip Submit your fee…" at bounding box center [807, 400] width 443 height 277
click at [954, 331] on button "Amazing" at bounding box center [968, 331] width 85 height 28
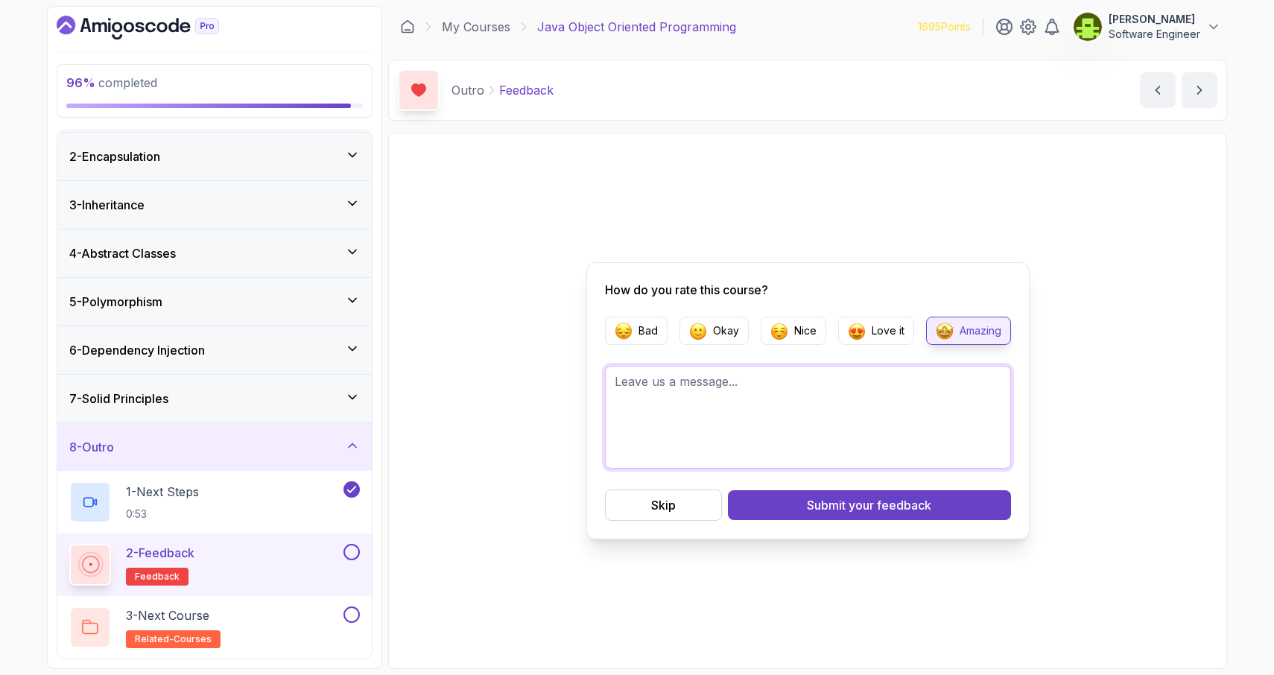
click at [753, 398] on textarea at bounding box center [808, 417] width 406 height 103
type textarea "It was very clear"
click at [875, 502] on span "your feedback" at bounding box center [889, 505] width 83 height 18
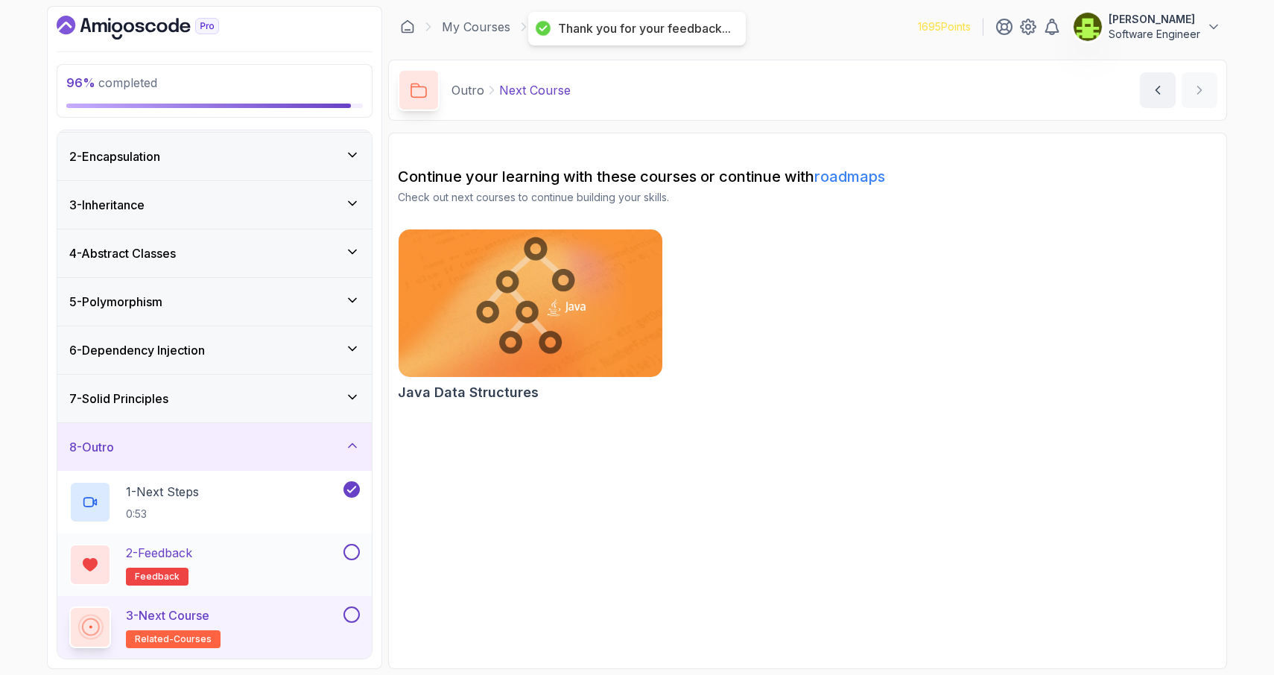
click at [350, 554] on button at bounding box center [351, 552] width 16 height 16
click at [352, 617] on button at bounding box center [351, 614] width 16 height 16
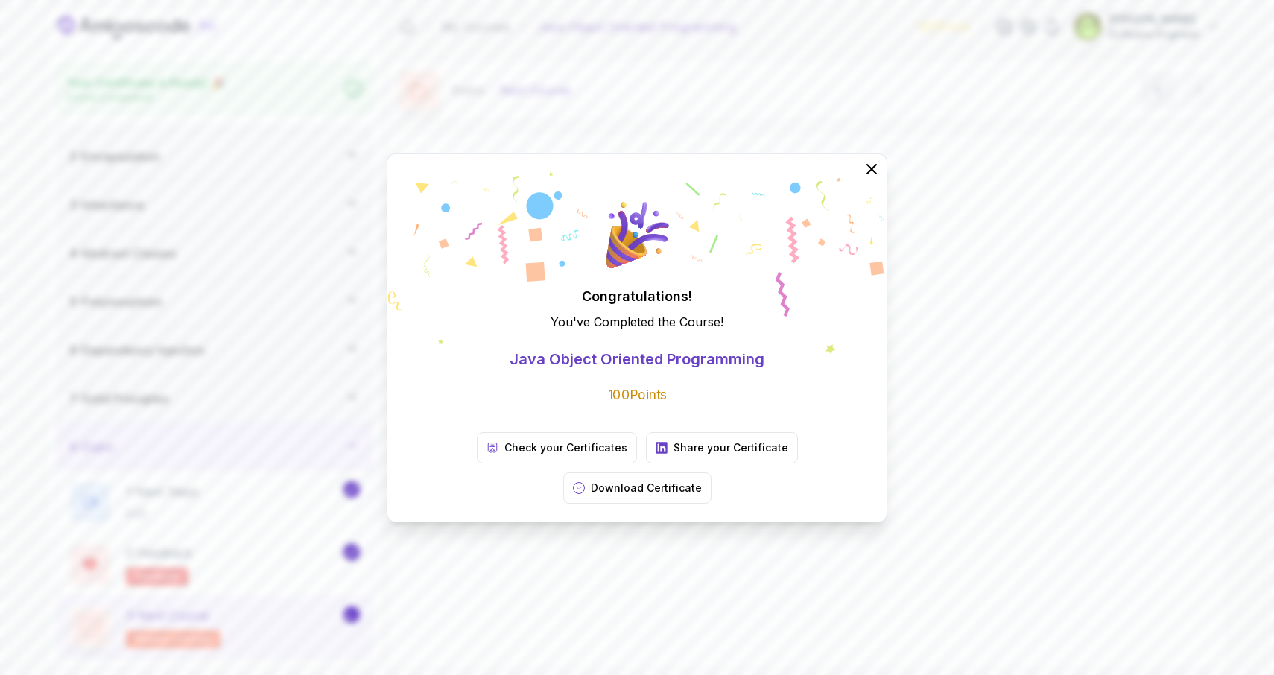
scroll to position [42, 0]
click at [871, 174] on icon at bounding box center [871, 169] width 10 height 10
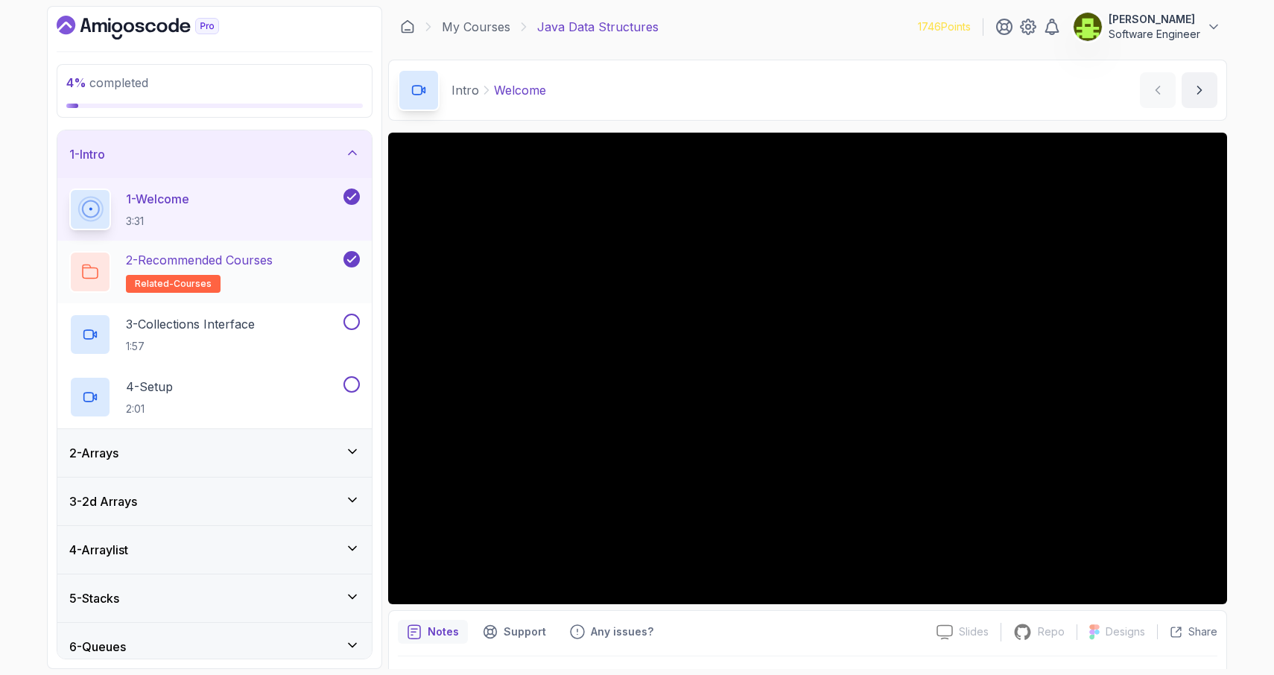
click at [292, 279] on div "2 - Recommended Courses related-courses" at bounding box center [204, 272] width 271 height 42
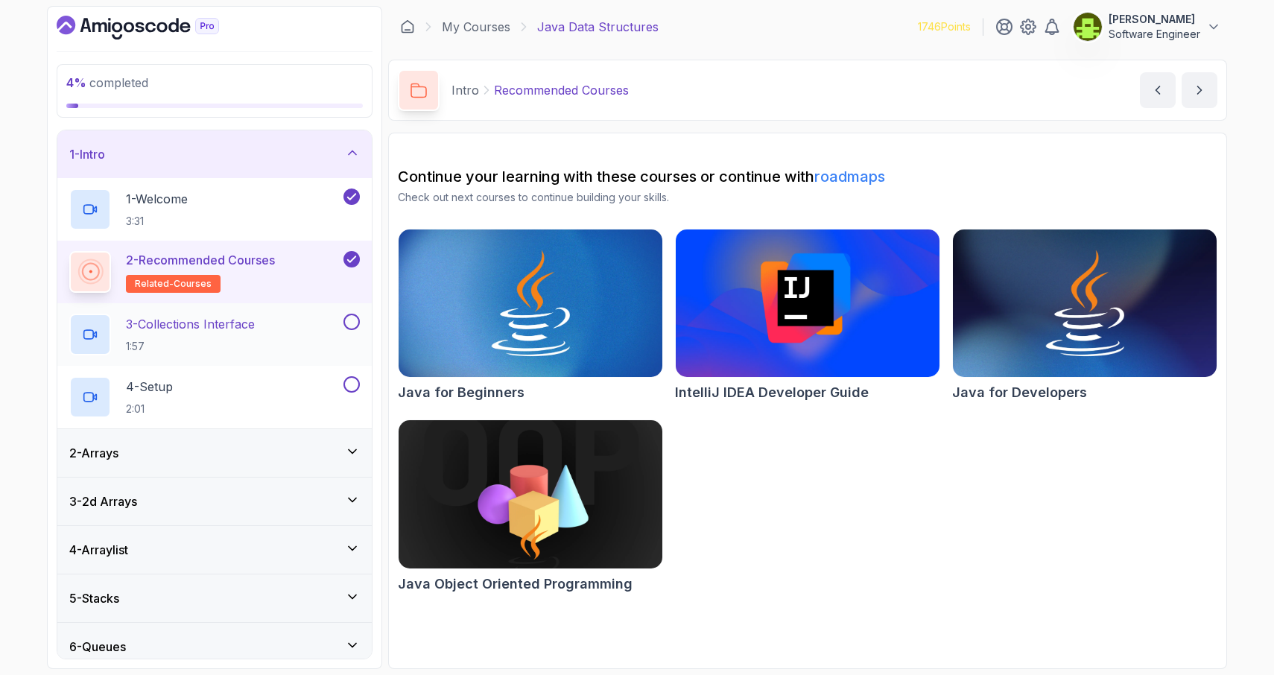
click at [273, 325] on div "3 - Collections Interface 1:57" at bounding box center [204, 335] width 271 height 42
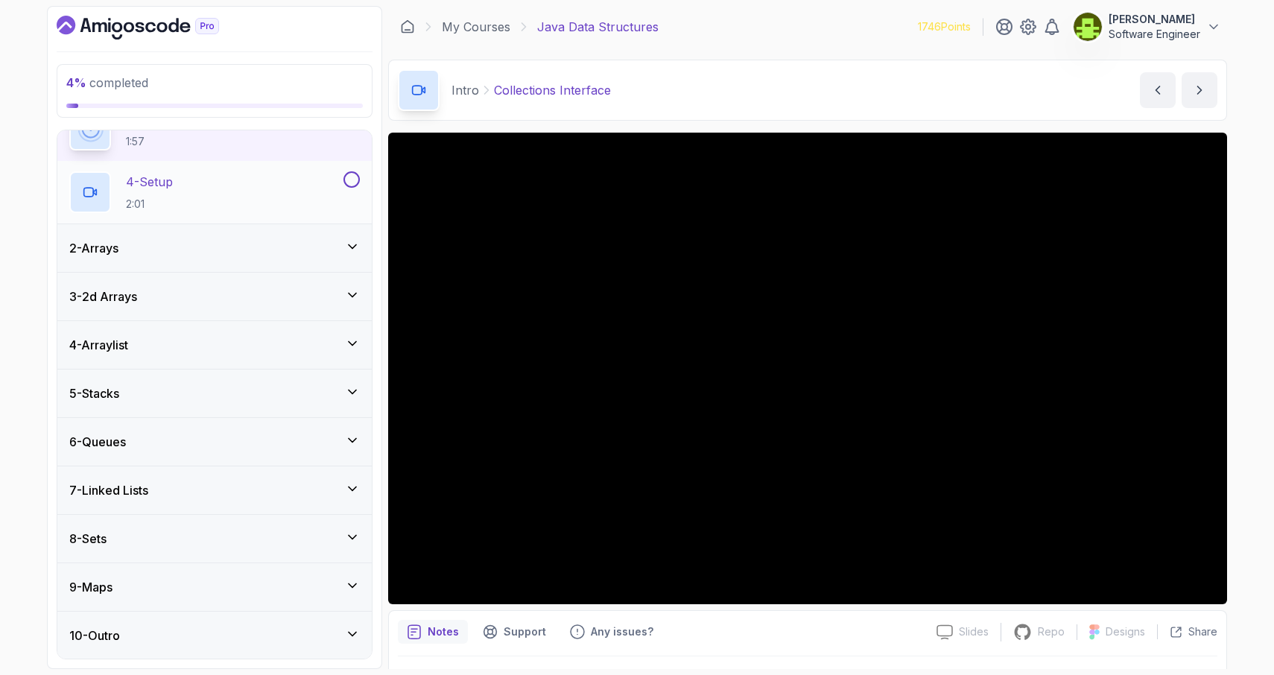
scroll to position [182, 0]
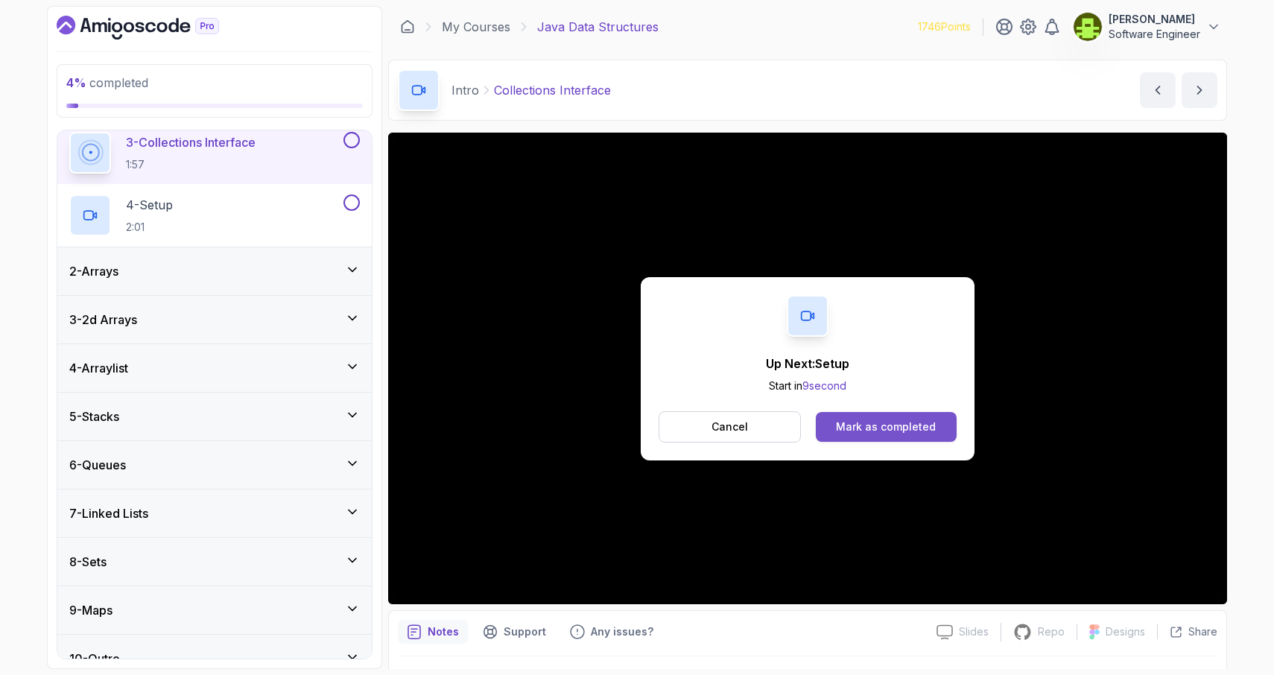
click at [924, 428] on div "Mark as completed" at bounding box center [886, 426] width 100 height 15
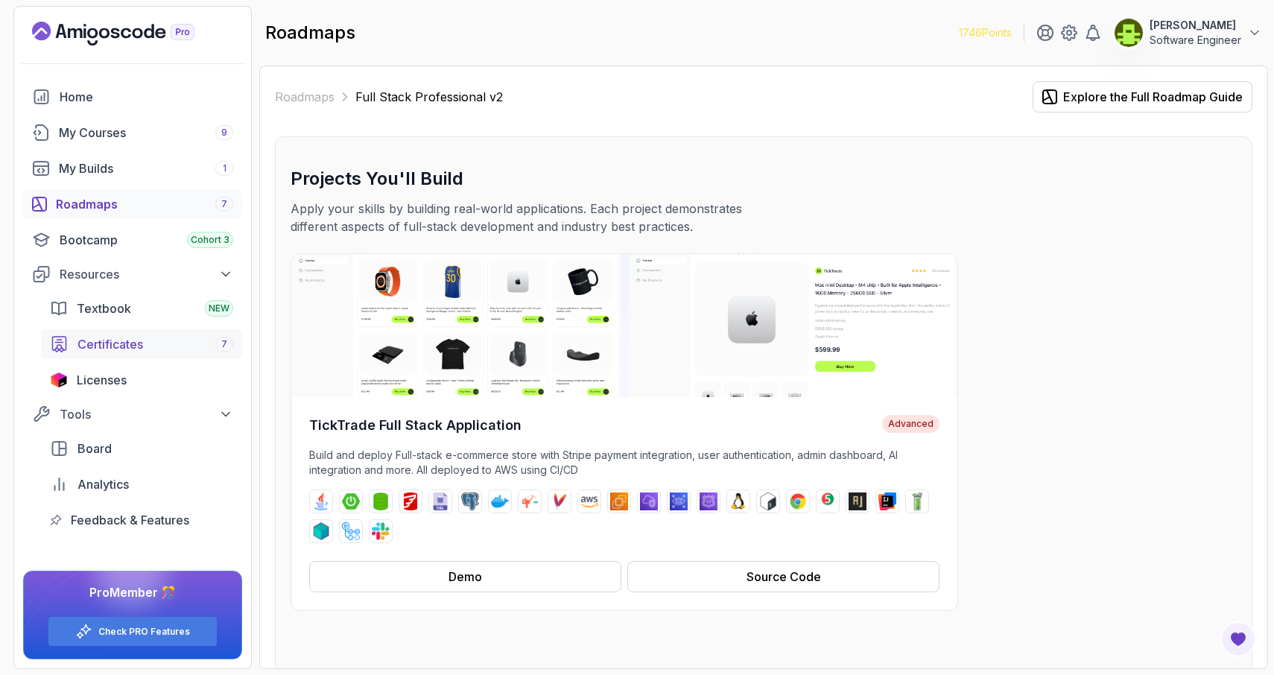
click at [169, 342] on div "Certificates 7" at bounding box center [155, 344] width 156 height 18
